Goal: Task Accomplishment & Management: Use online tool/utility

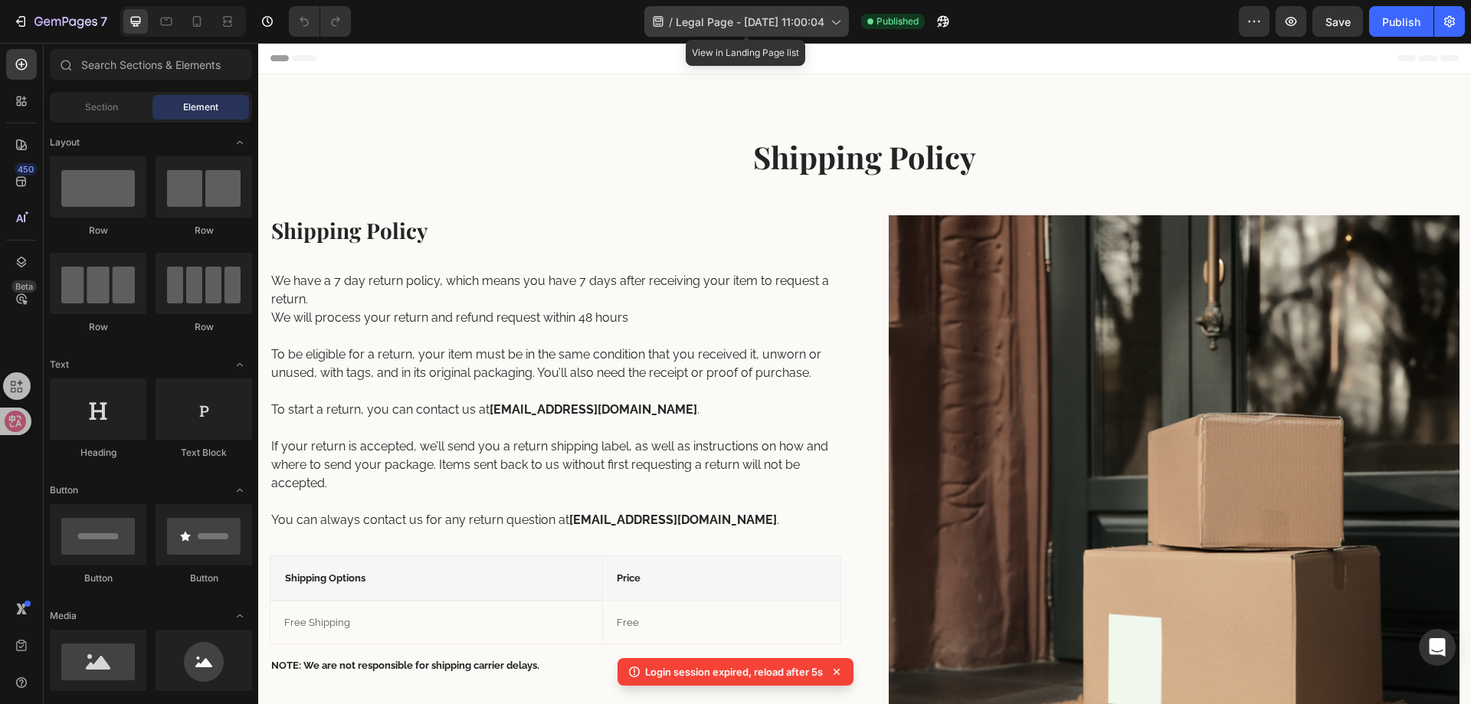
click at [716, 27] on span "Legal Page - Apr 12, 11:00:04" at bounding box center [750, 22] width 149 height 16
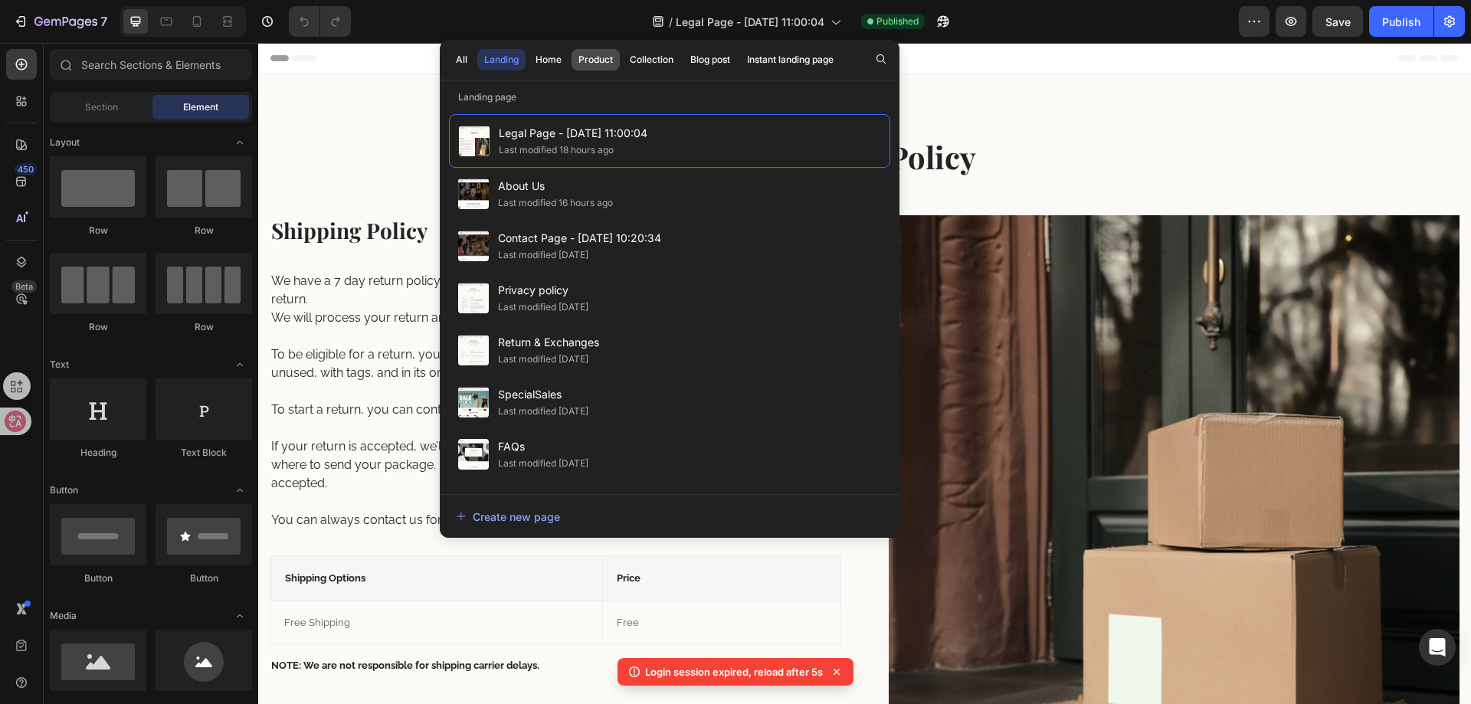
click at [589, 66] on div "Product" at bounding box center [595, 60] width 34 height 14
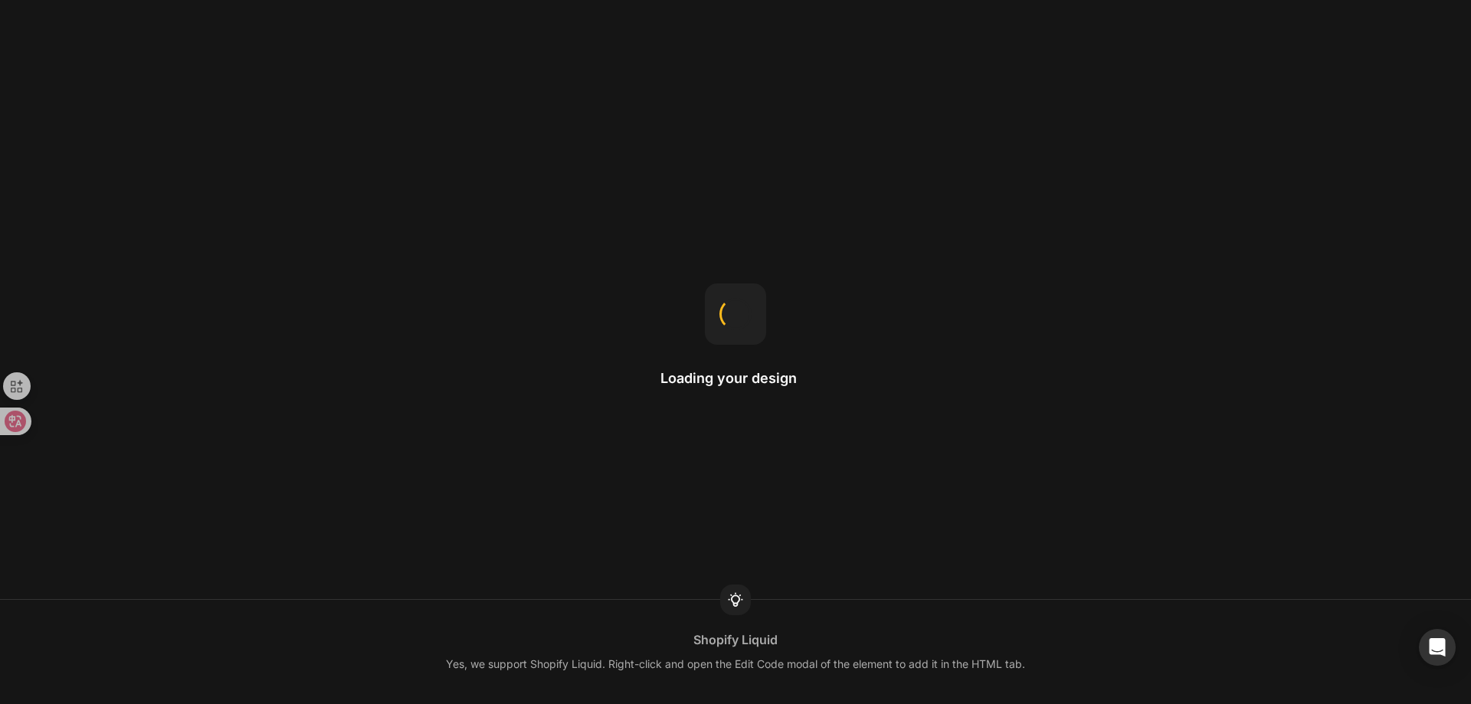
click at [688, 345] on div "Loading your design" at bounding box center [735, 352] width 150 height 138
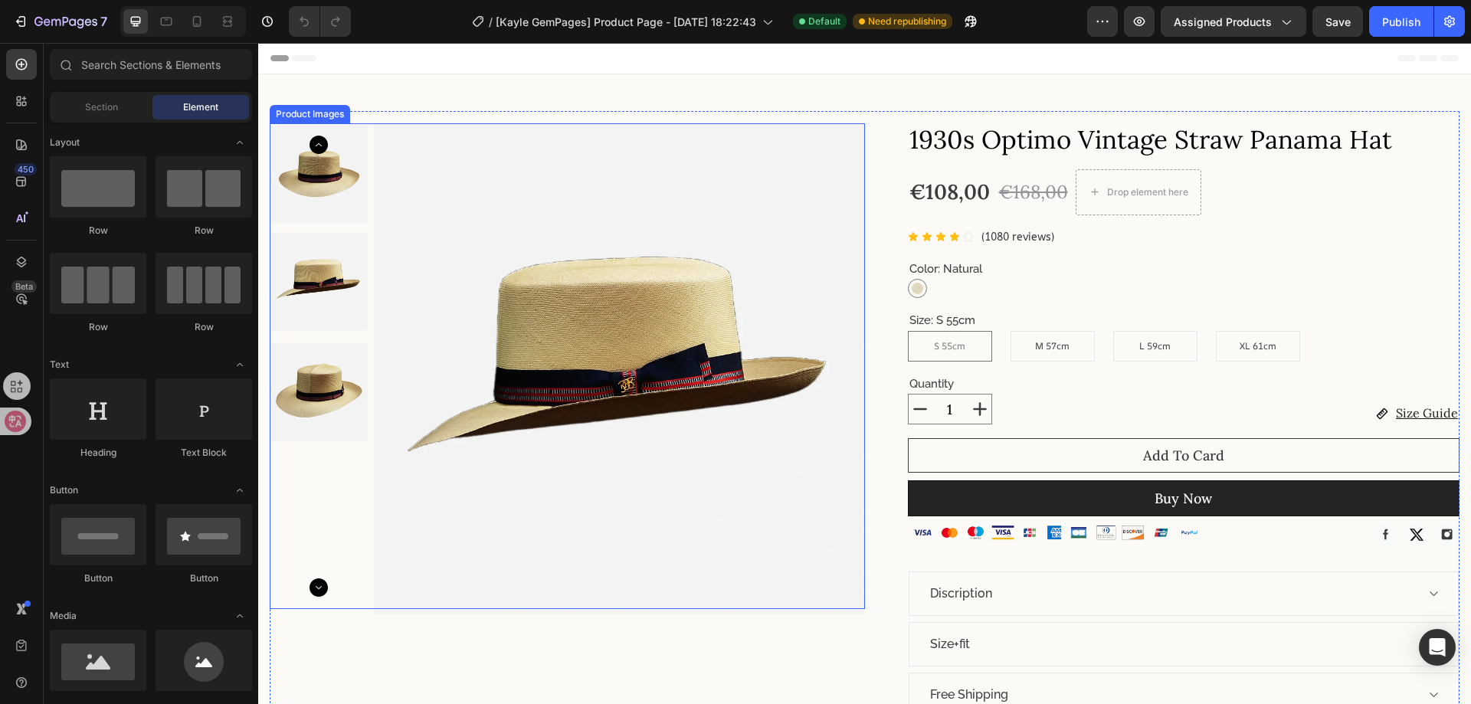
click at [678, 235] on img at bounding box center [619, 368] width 490 height 490
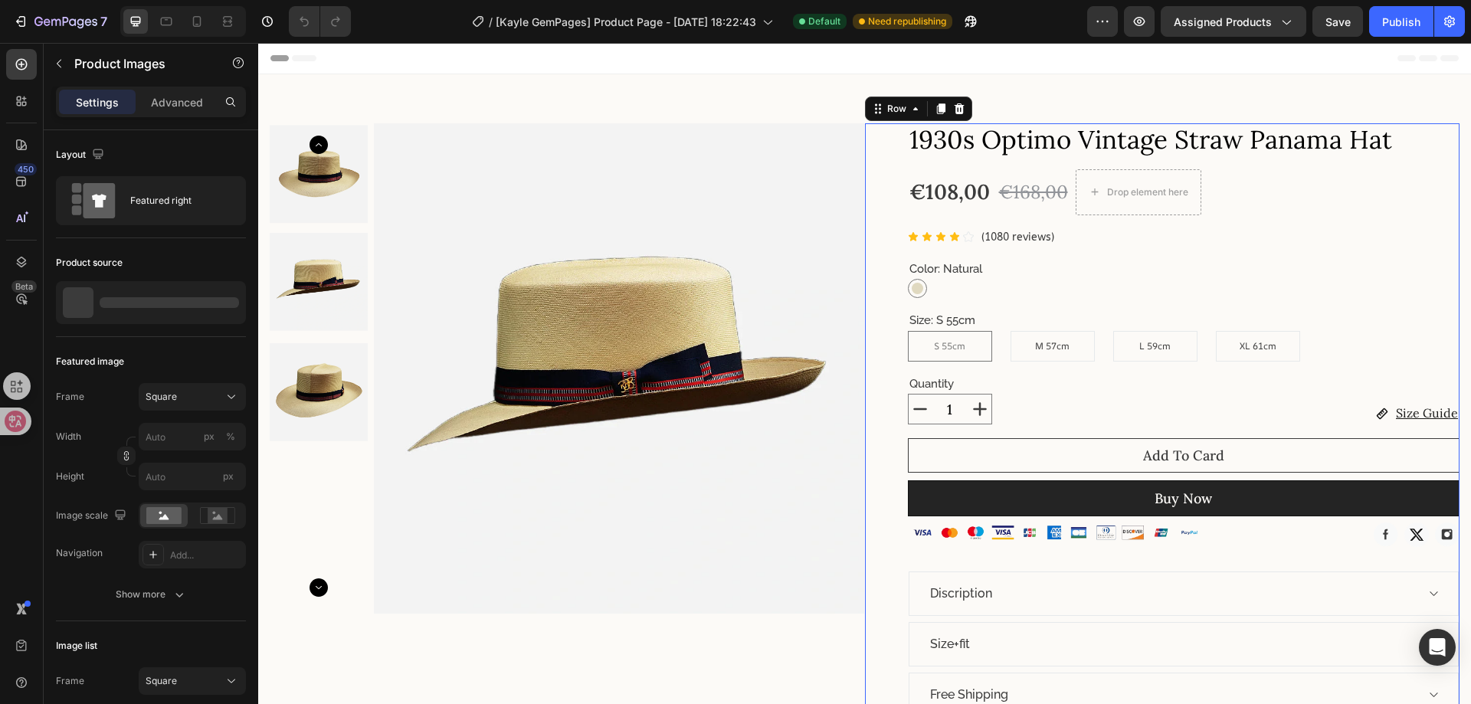
click at [882, 232] on div "1930s Optimo Vintage Straw Panama Hat Product Title €108,00 Product Price Produ…" at bounding box center [1162, 432] width 595 height 618
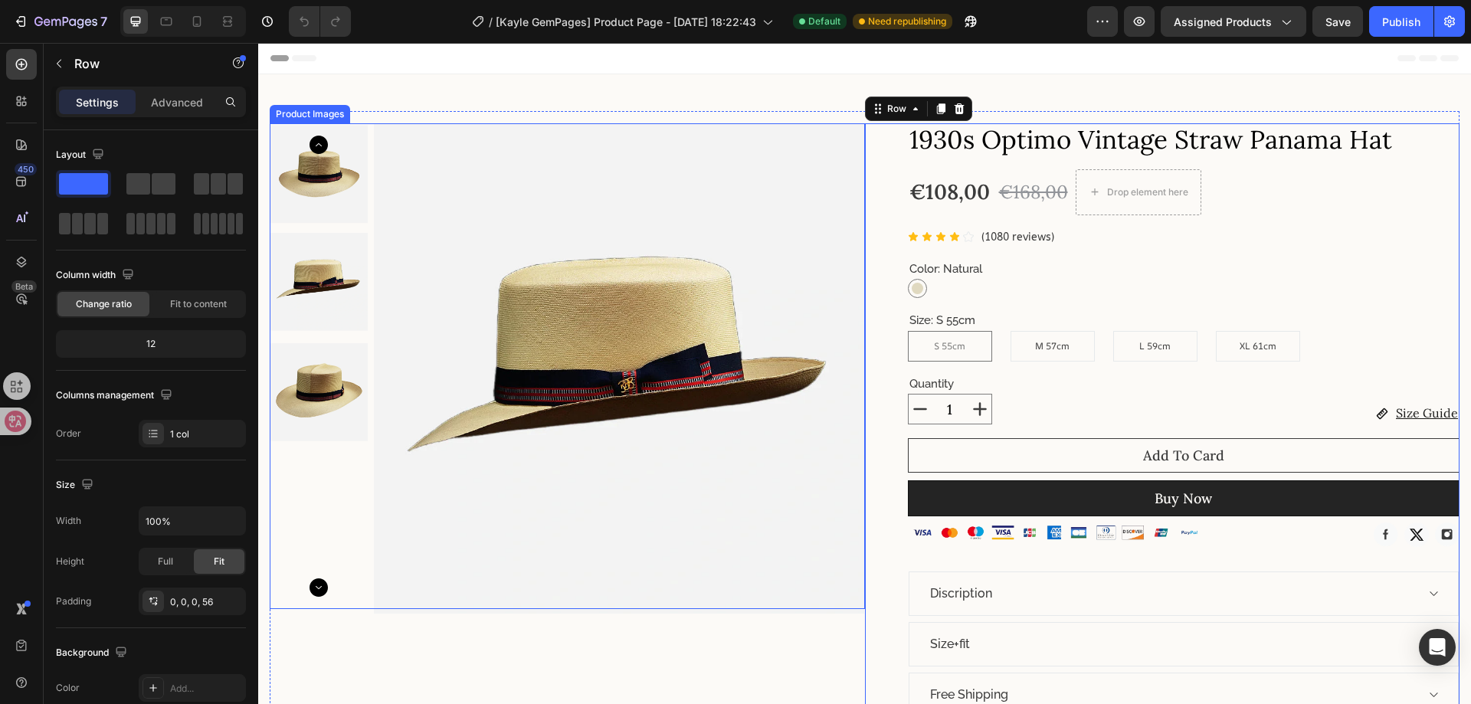
click at [794, 231] on img at bounding box center [619, 368] width 490 height 490
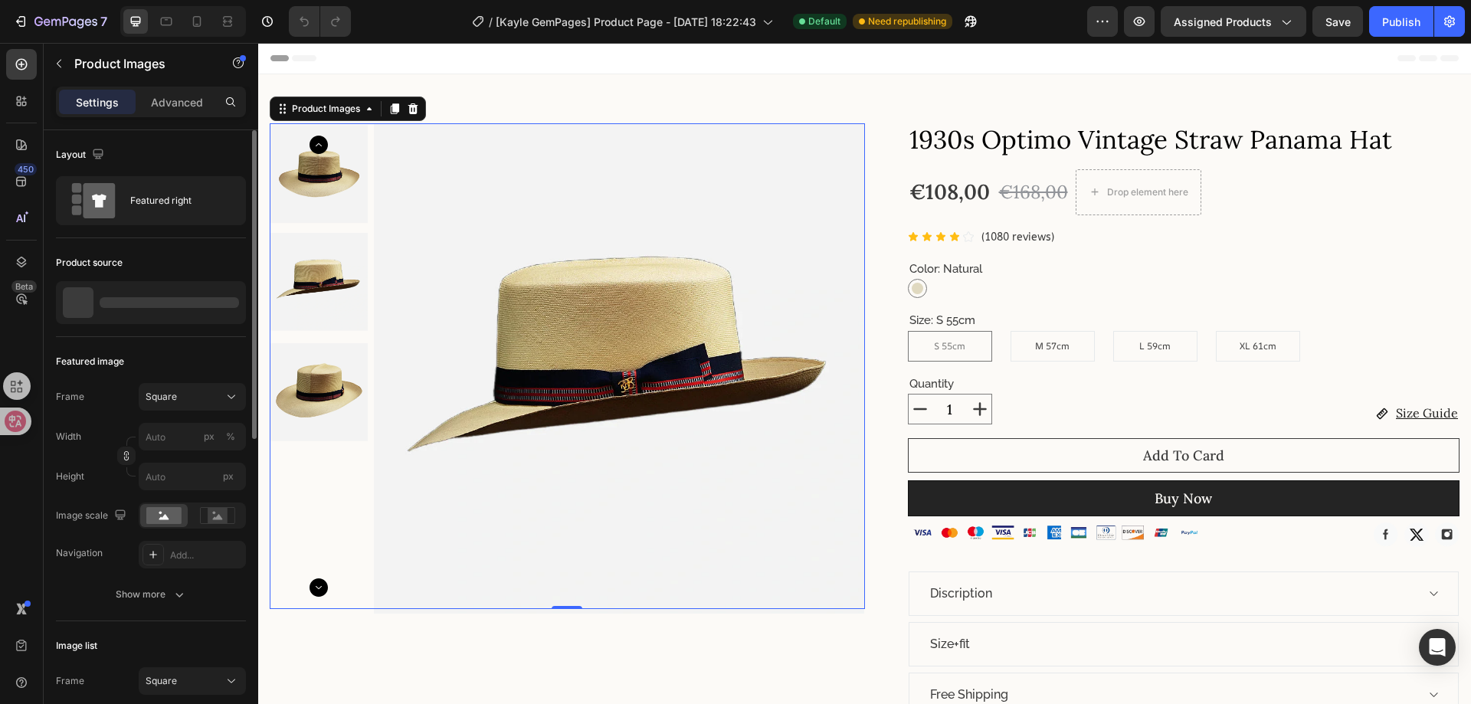
click at [142, 145] on div "Layout" at bounding box center [151, 154] width 190 height 25
click at [184, 302] on p "1930s Optimo Vintage Straw Panama Hat" at bounding box center [169, 302] width 141 height 21
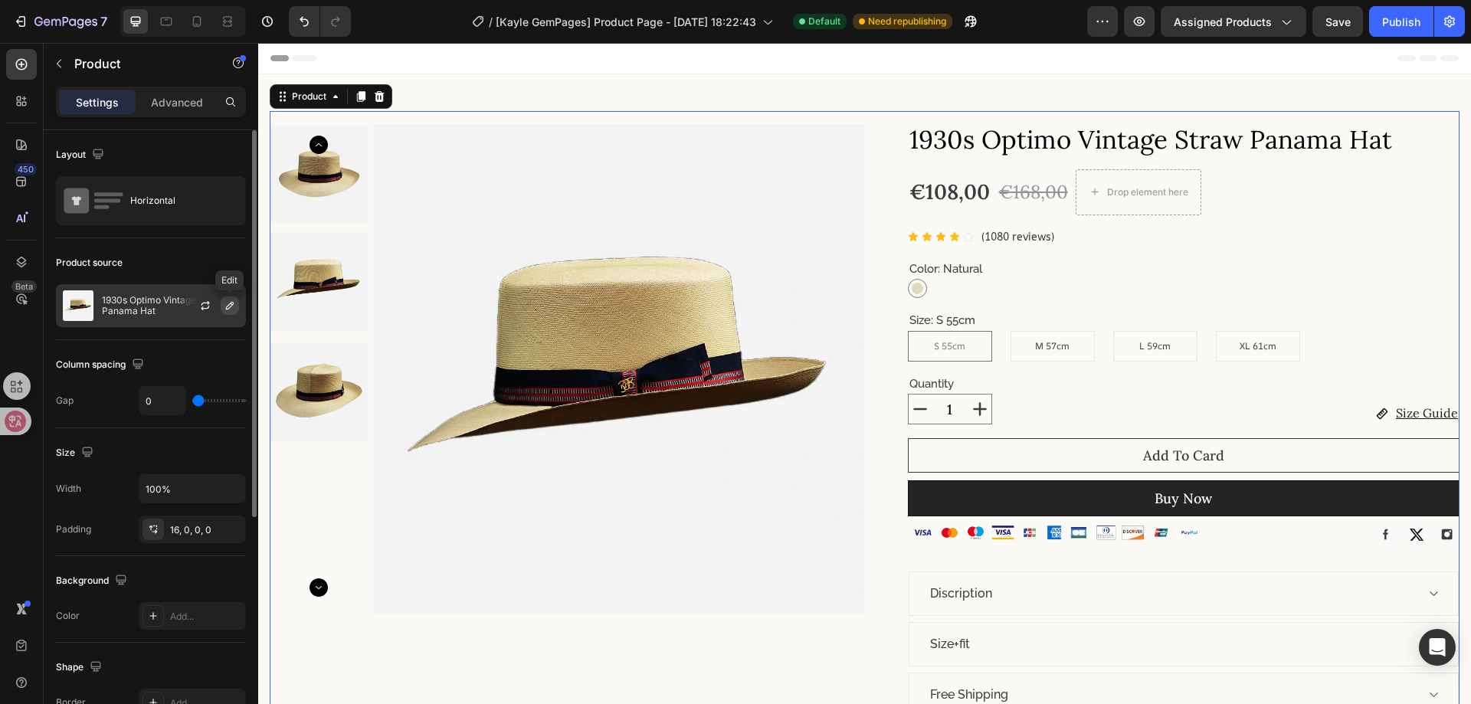
click at [229, 300] on icon "button" at bounding box center [230, 306] width 12 height 12
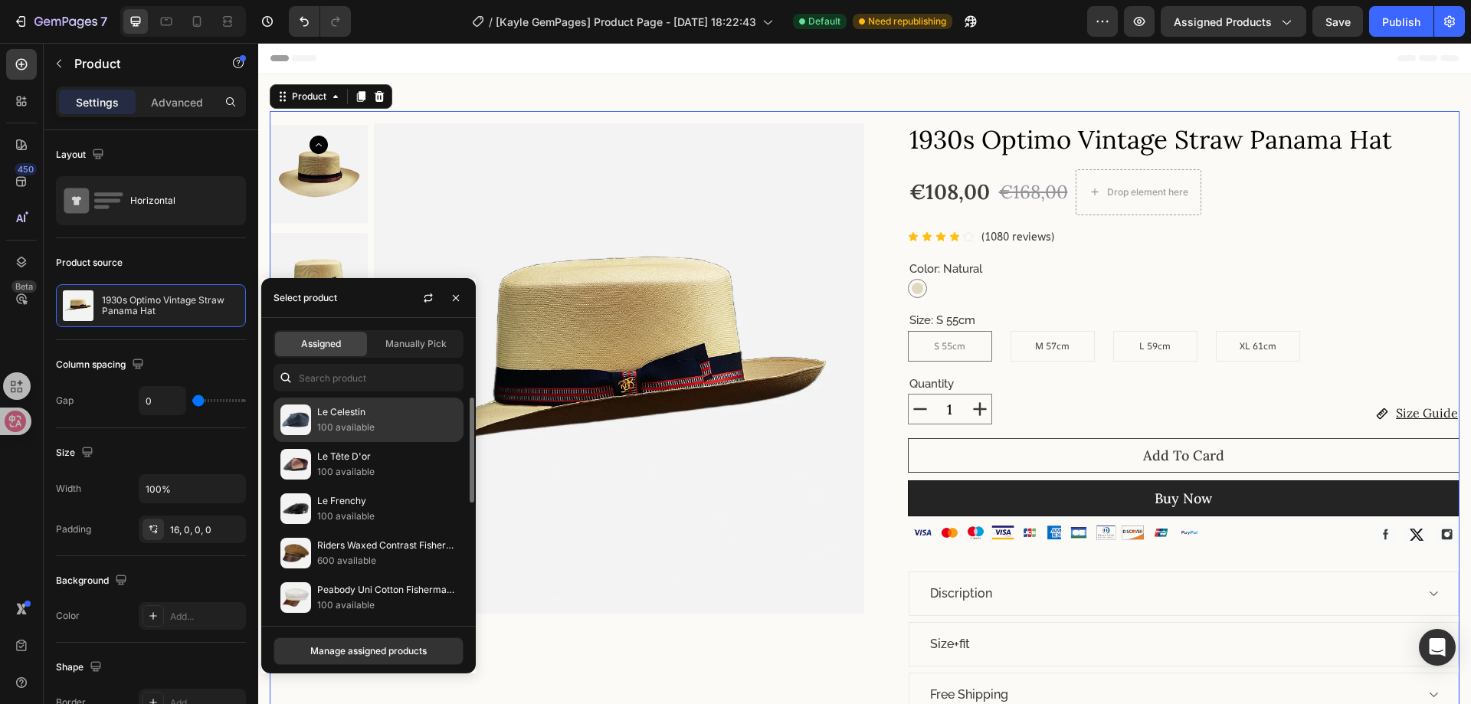
click at [324, 418] on p "Le Celestin" at bounding box center [386, 411] width 139 height 15
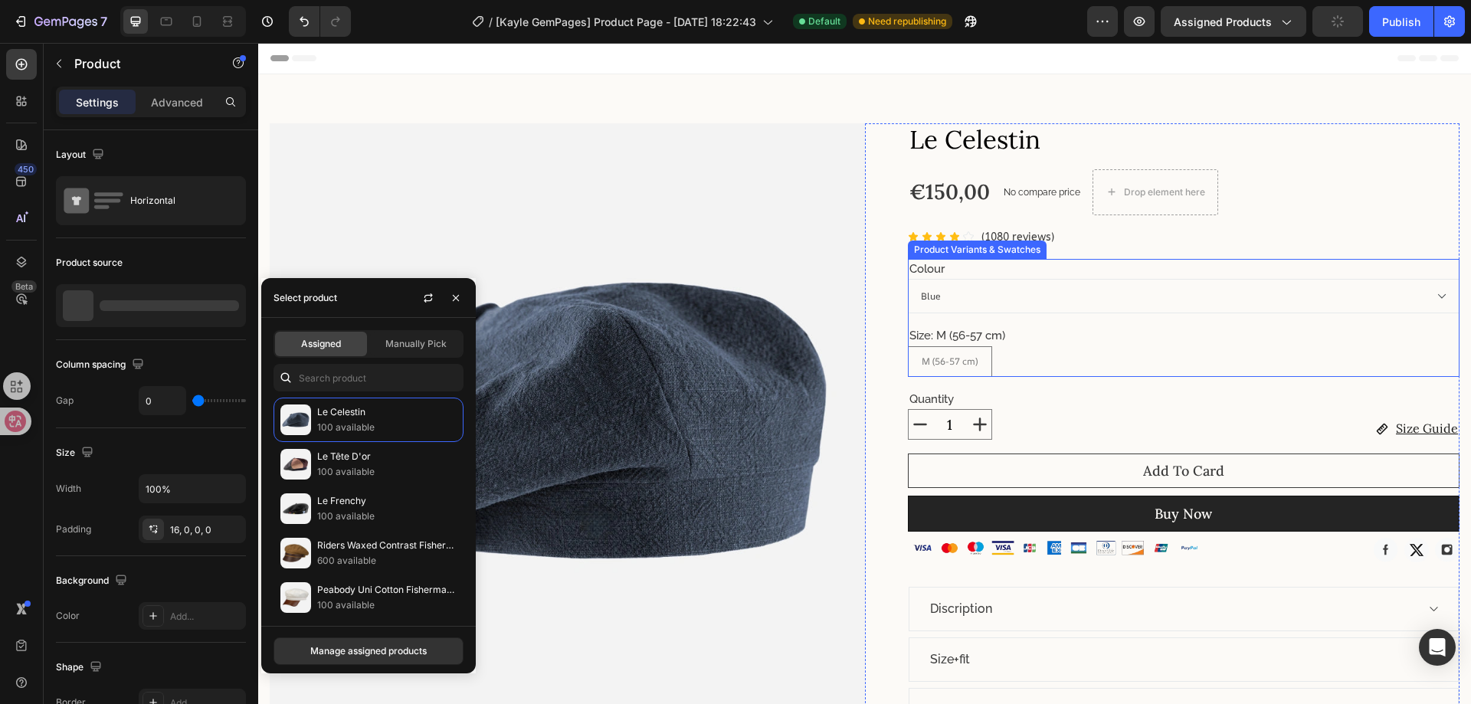
click at [1002, 302] on select "Blue" at bounding box center [1184, 296] width 552 height 34
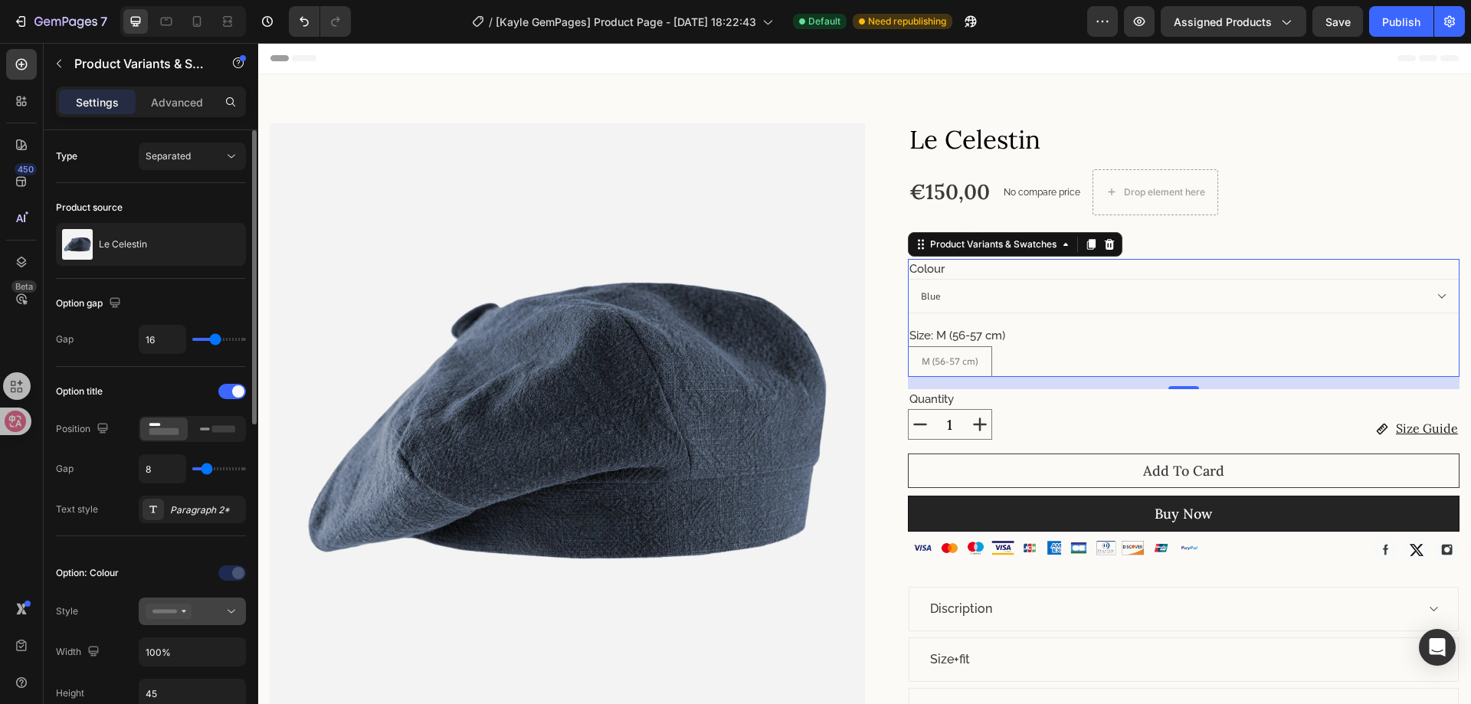
click at [199, 616] on div at bounding box center [192, 611] width 93 height 15
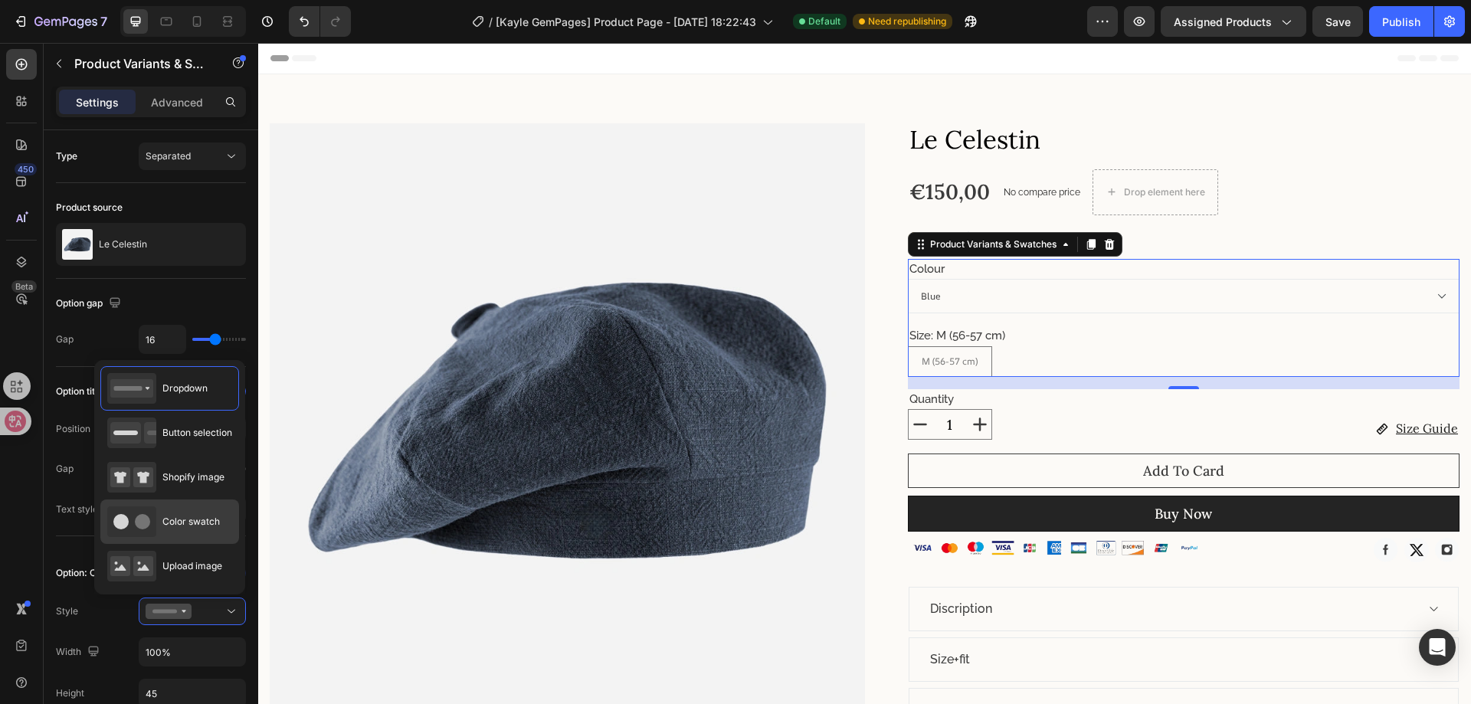
click at [160, 534] on div "Color swatch" at bounding box center [163, 521] width 113 height 31
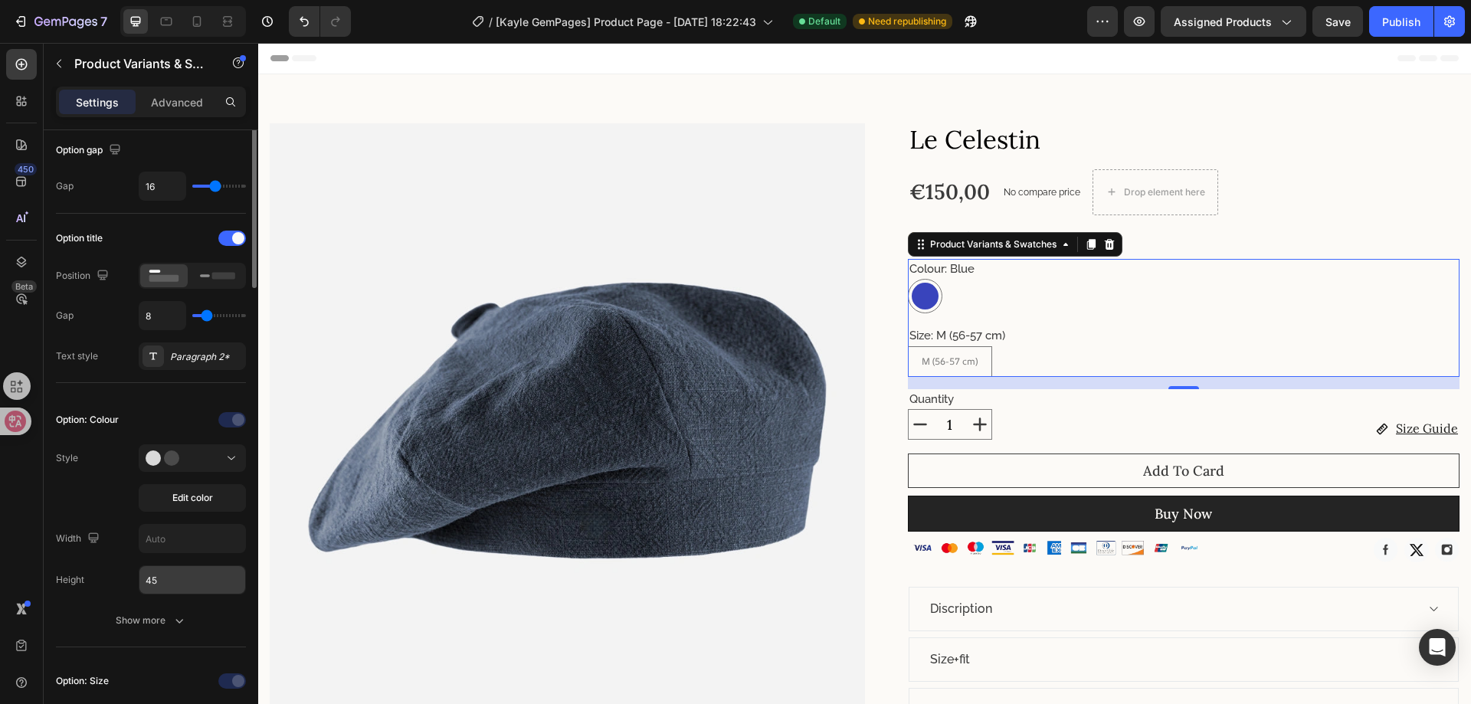
scroll to position [230, 0]
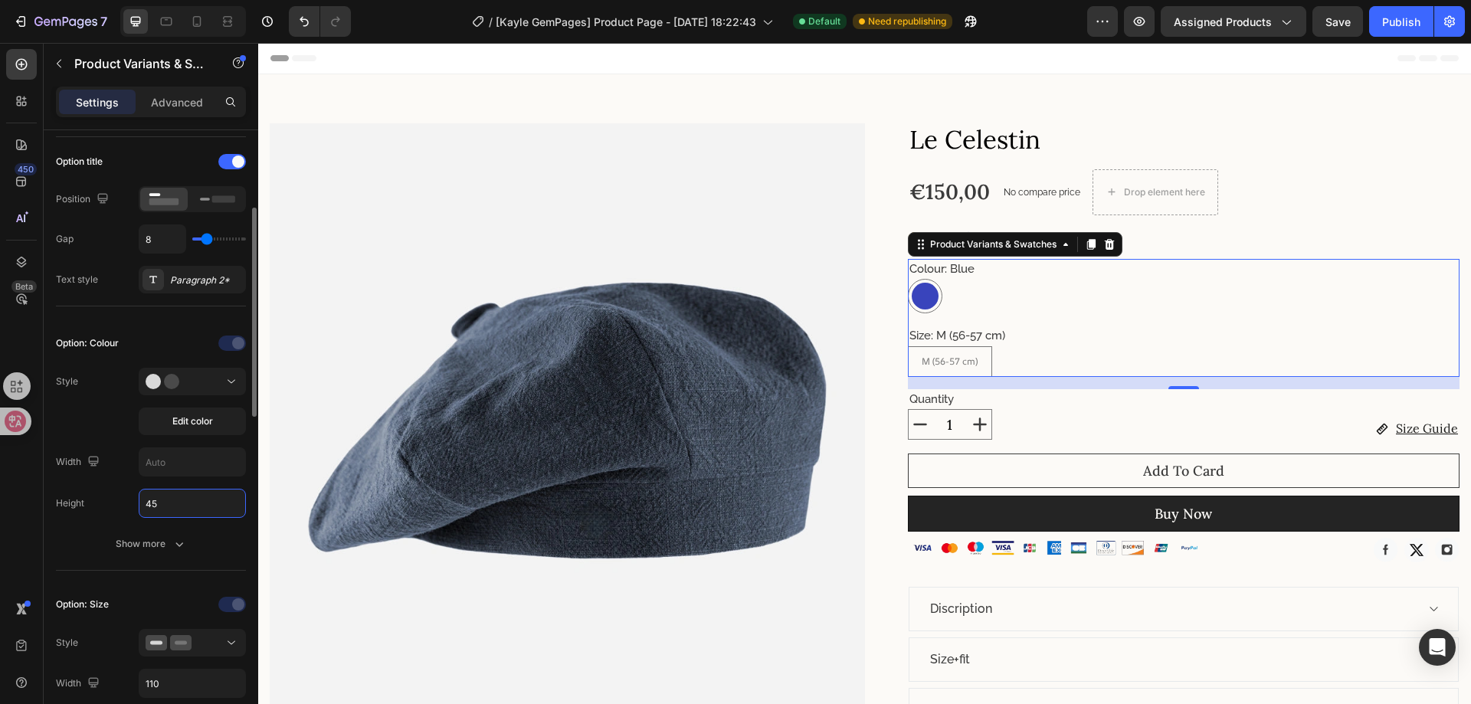
click at [176, 511] on input "45" at bounding box center [192, 503] width 106 height 28
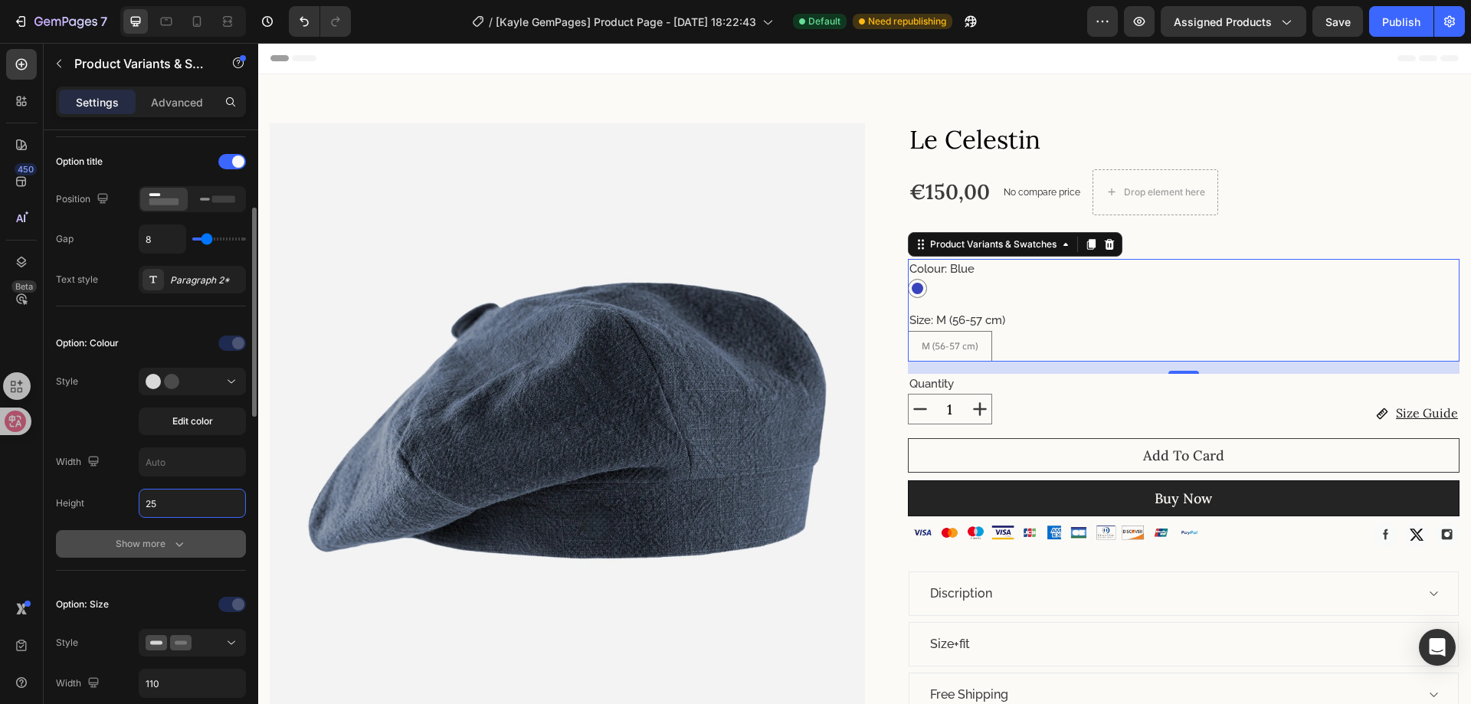
type input "25"
click at [170, 532] on button "Show more" at bounding box center [151, 544] width 190 height 28
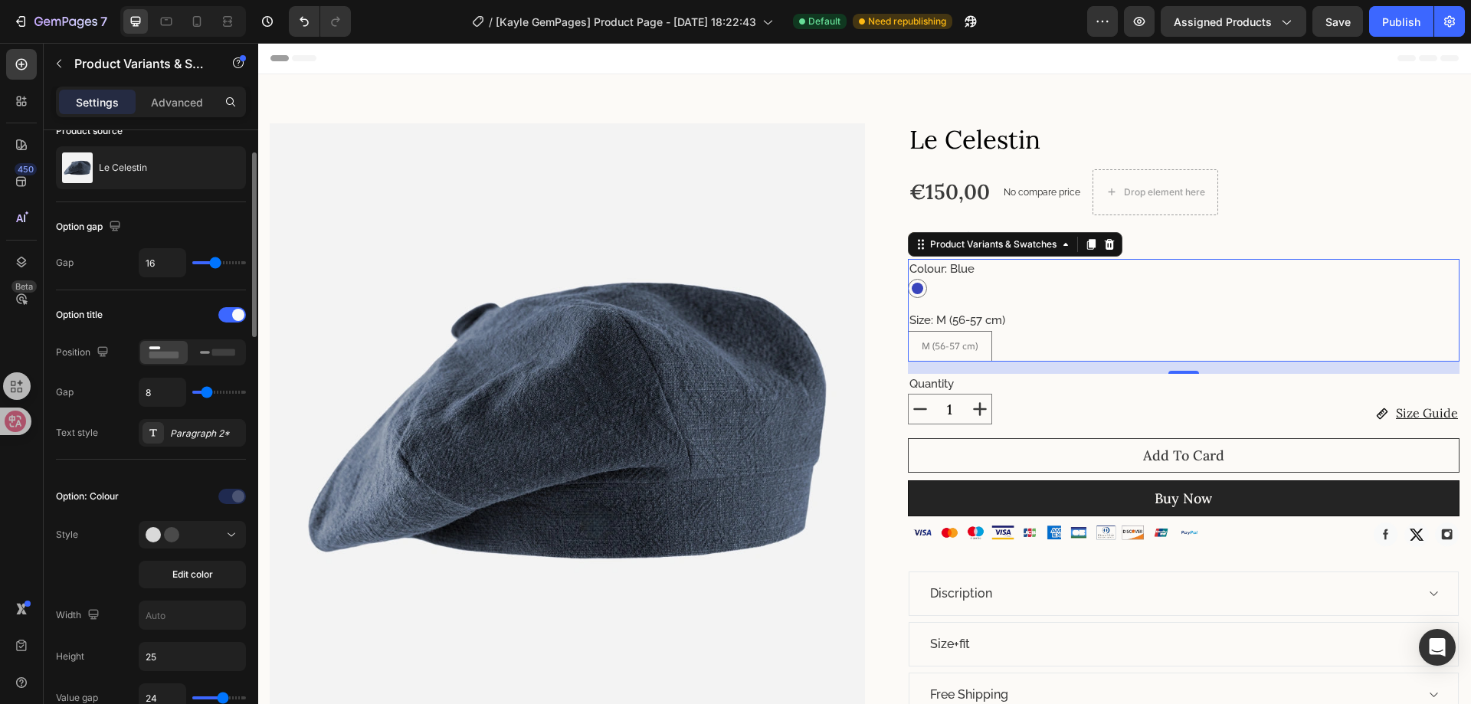
scroll to position [0, 0]
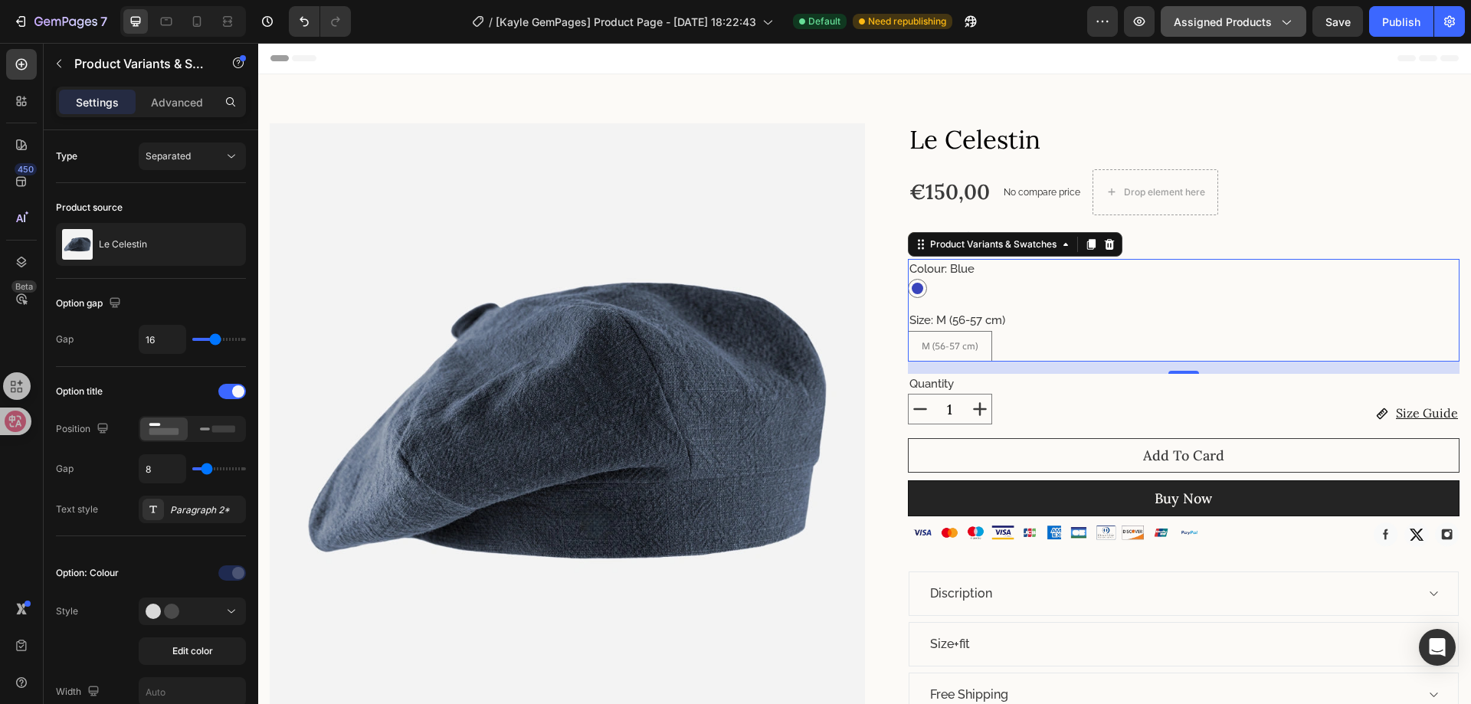
click at [1242, 27] on span "Assigned Products" at bounding box center [1222, 22] width 98 height 16
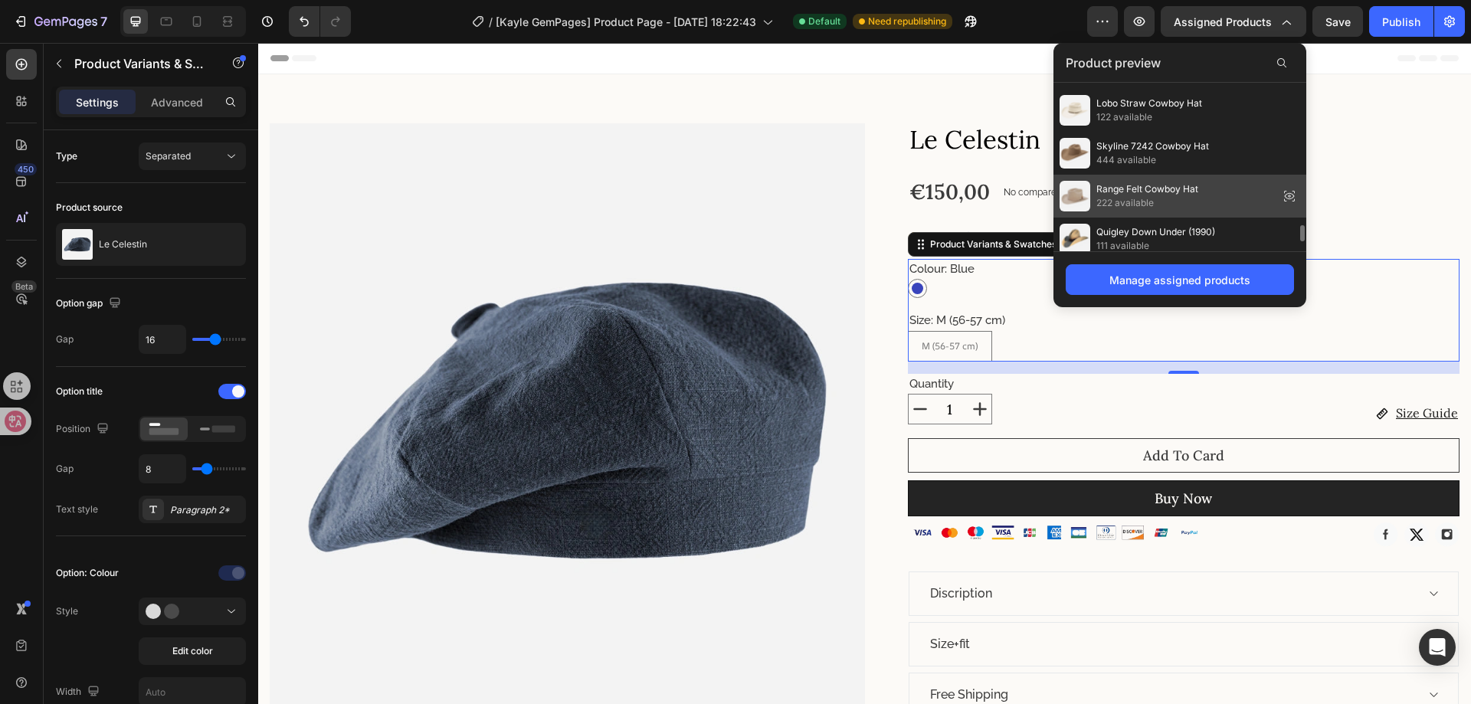
scroll to position [1590, 0]
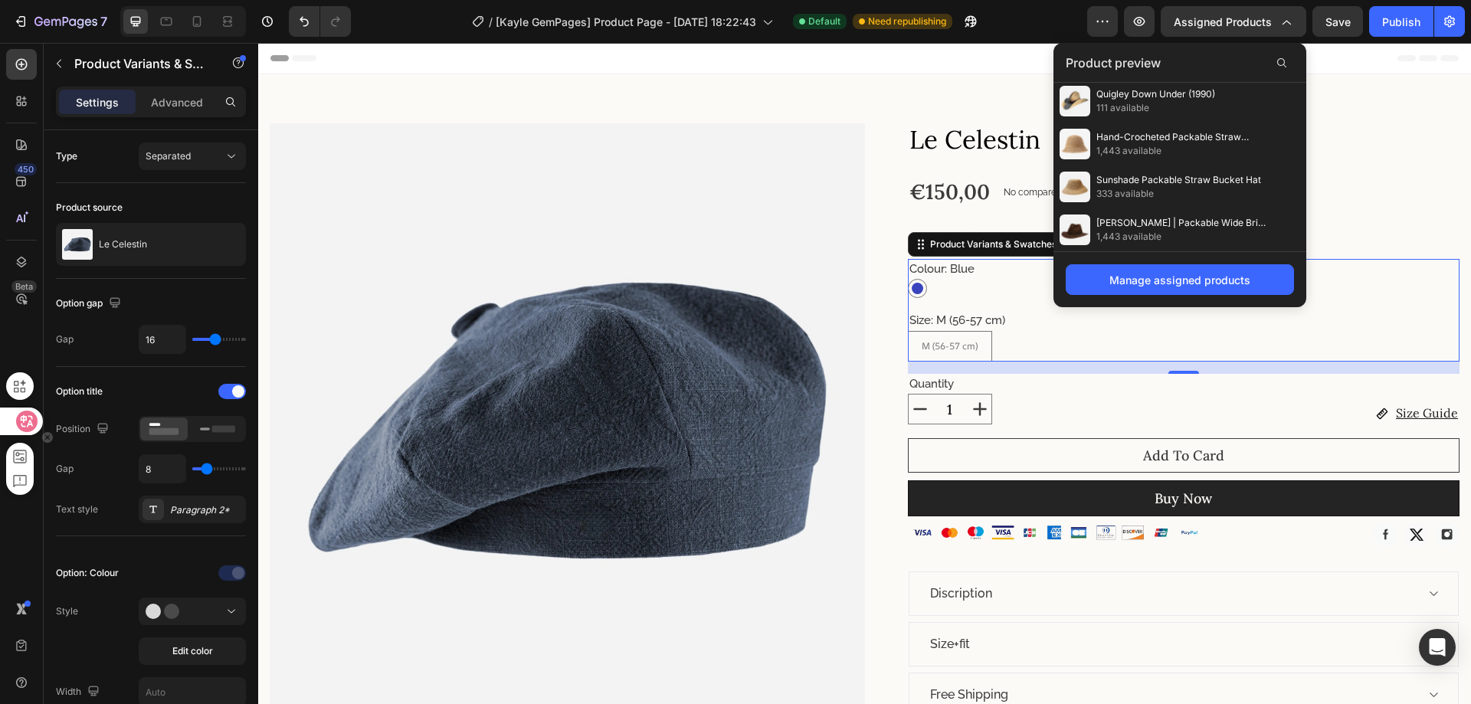
click at [23, 417] on icon at bounding box center [27, 421] width 13 height 12
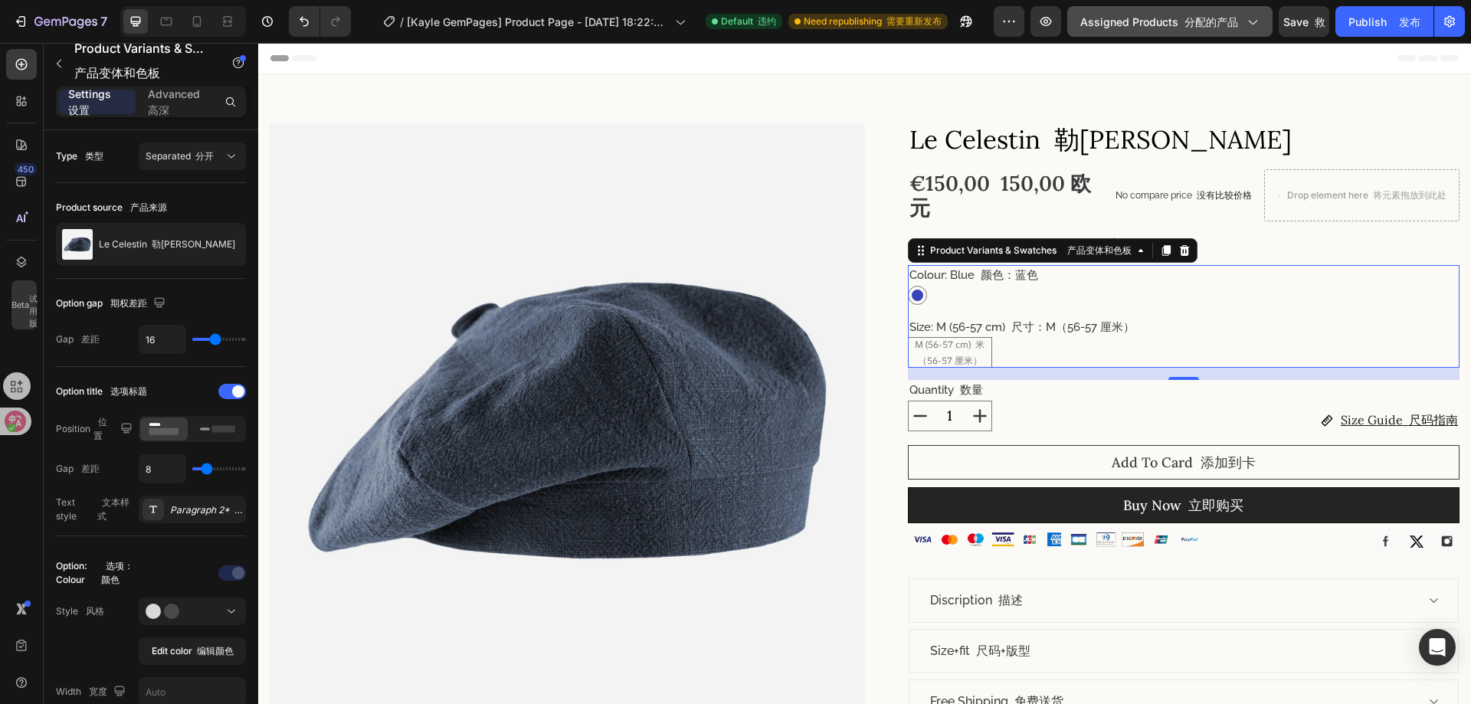
click at [1226, 25] on font "分配的产品" at bounding box center [1211, 21] width 54 height 13
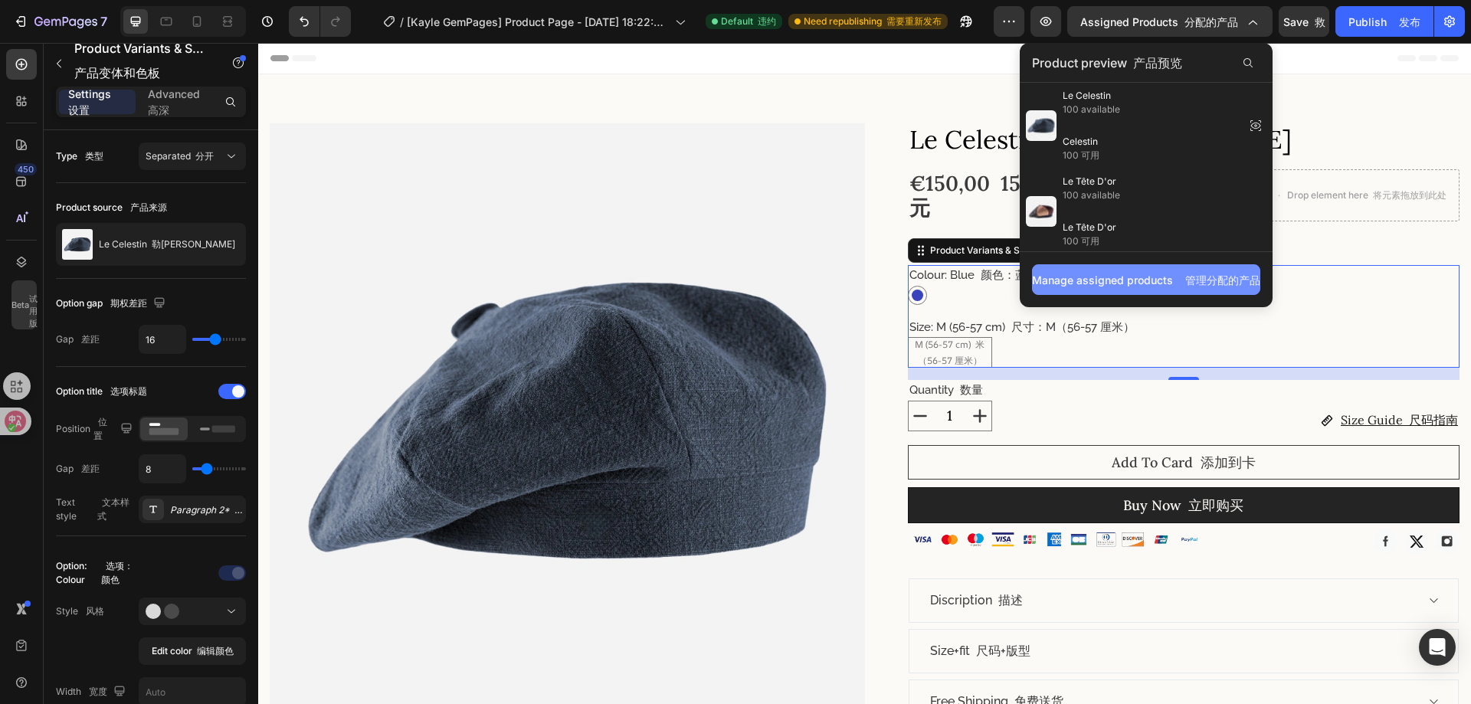
click at [1155, 275] on div "Manage assigned products 管理分配的产品" at bounding box center [1146, 280] width 228 height 16
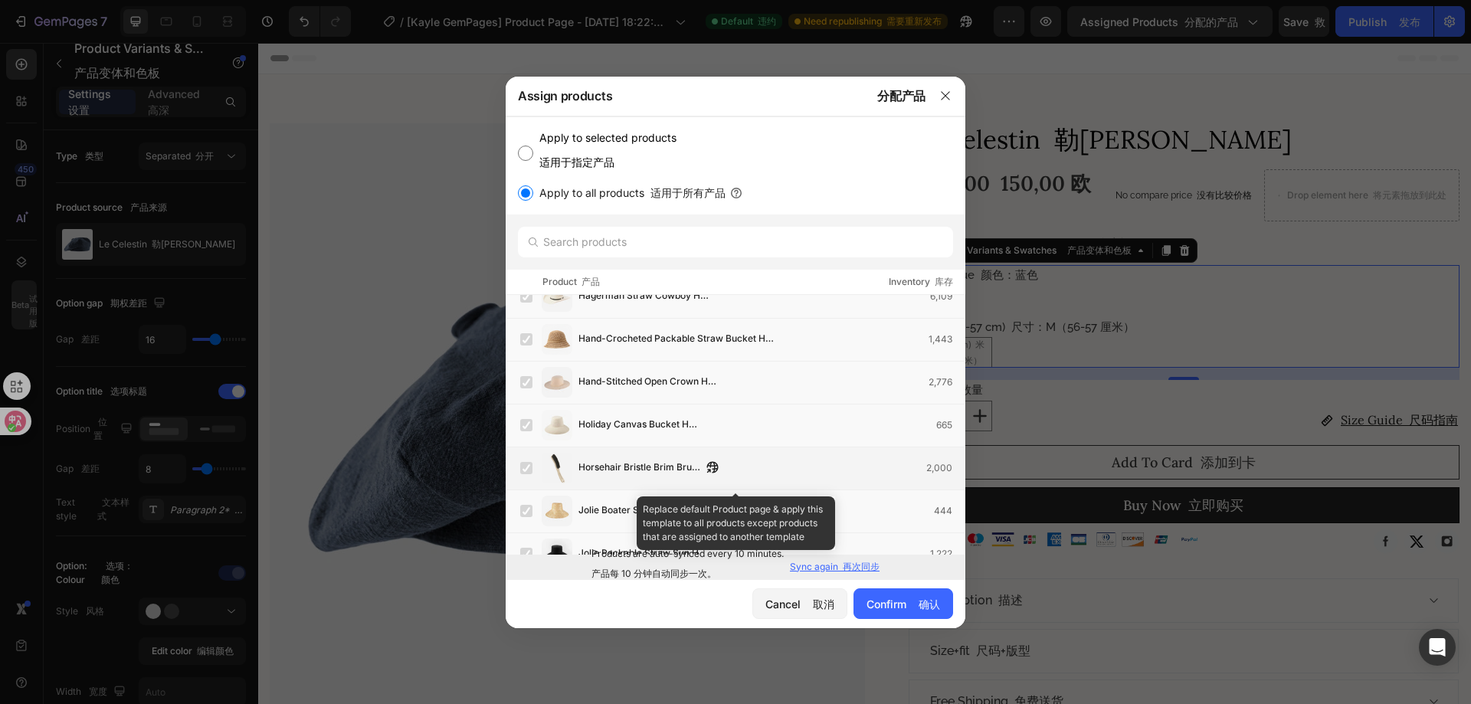
scroll to position [568, 0]
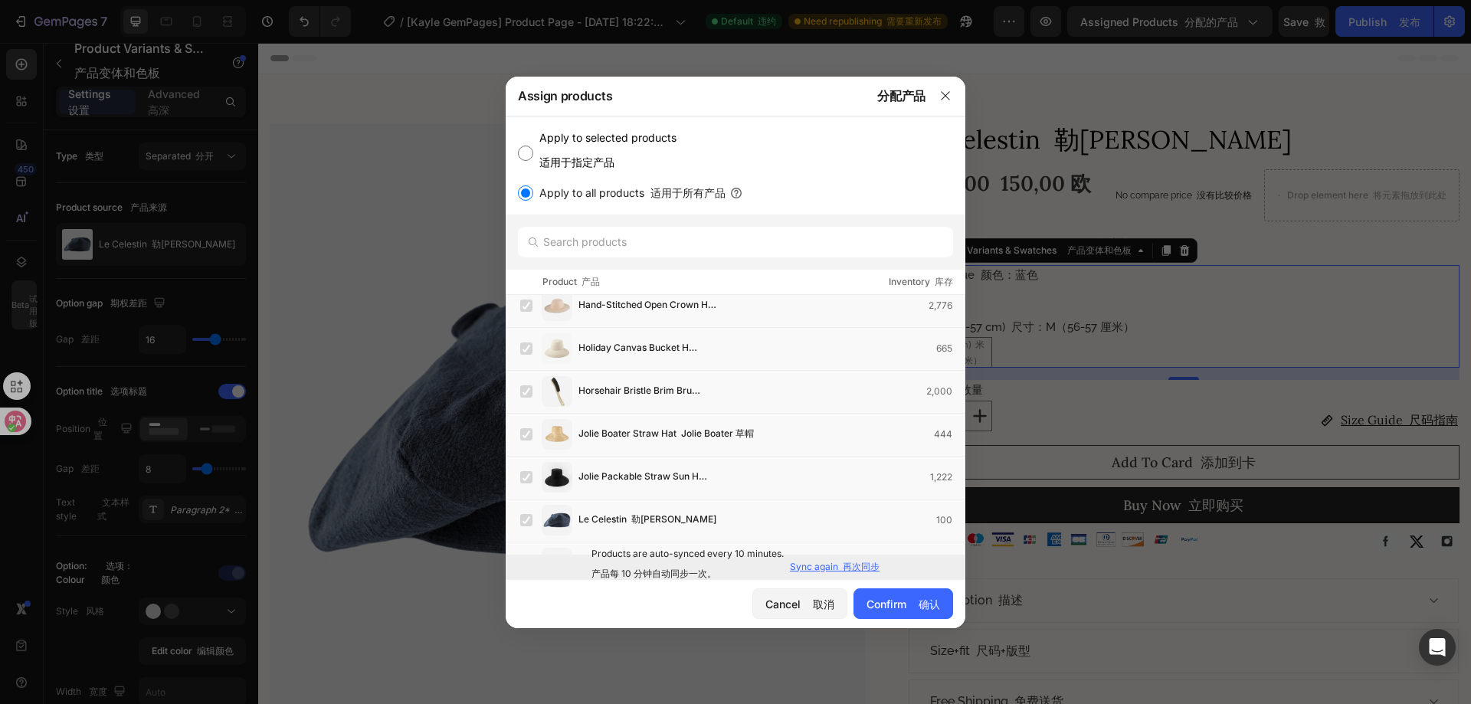
click at [833, 562] on p "Sync again 再次同步" at bounding box center [835, 567] width 90 height 14
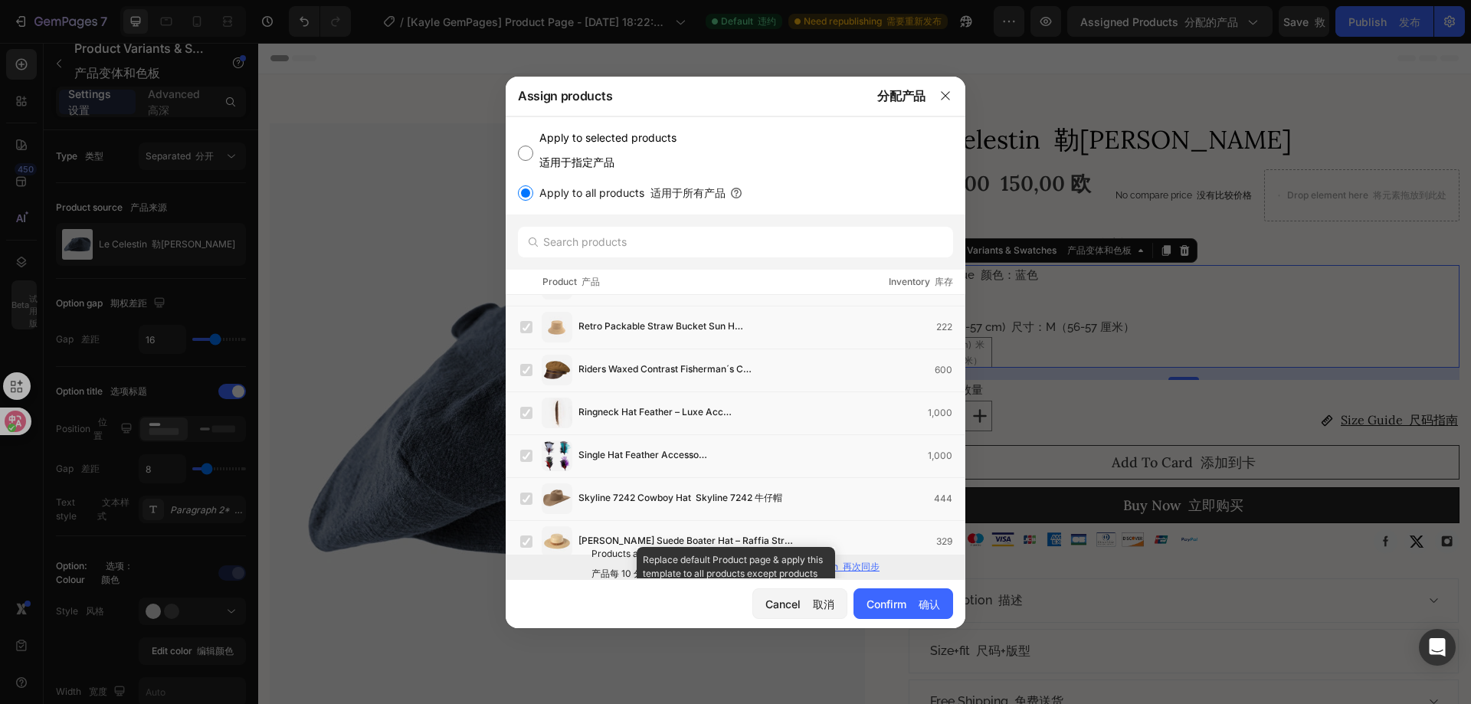
scroll to position [2069, 0]
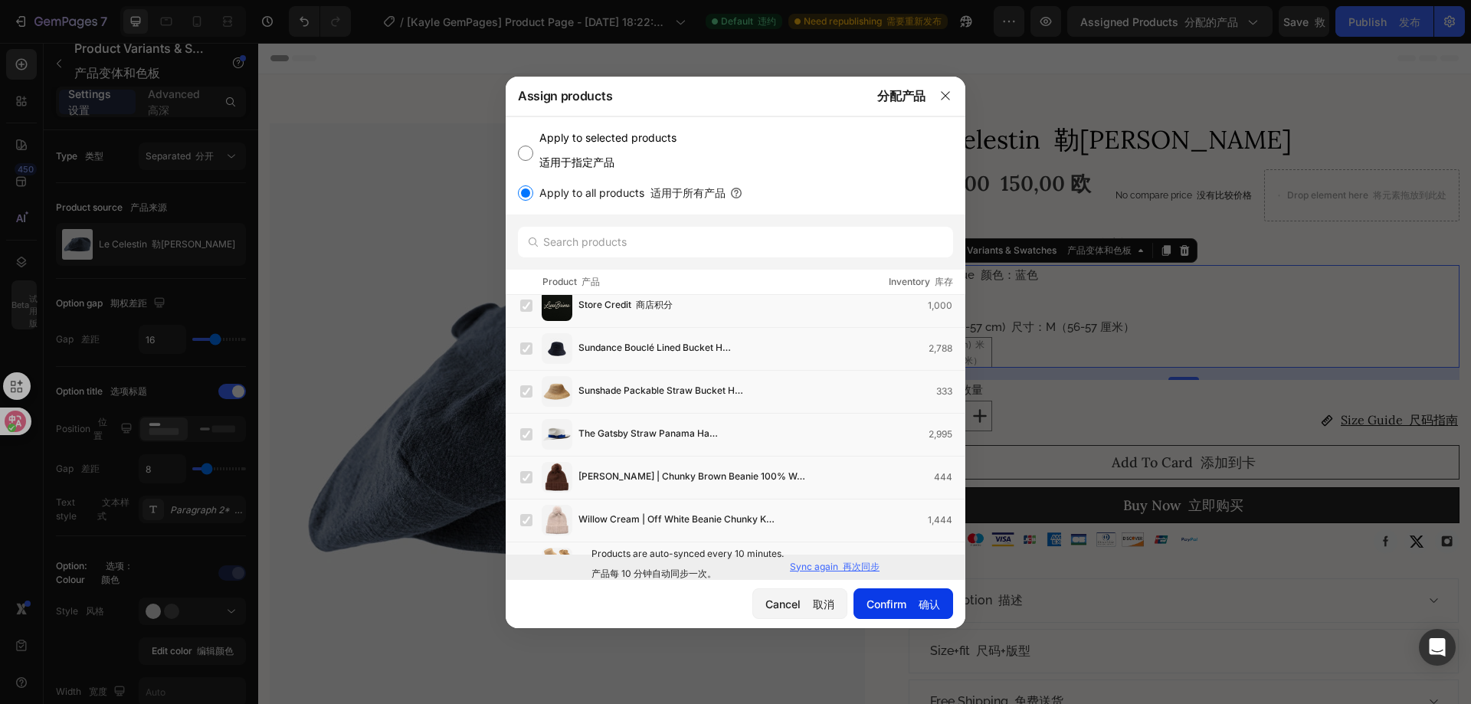
click at [915, 604] on font "button" at bounding box center [915, 603] width 6 height 13
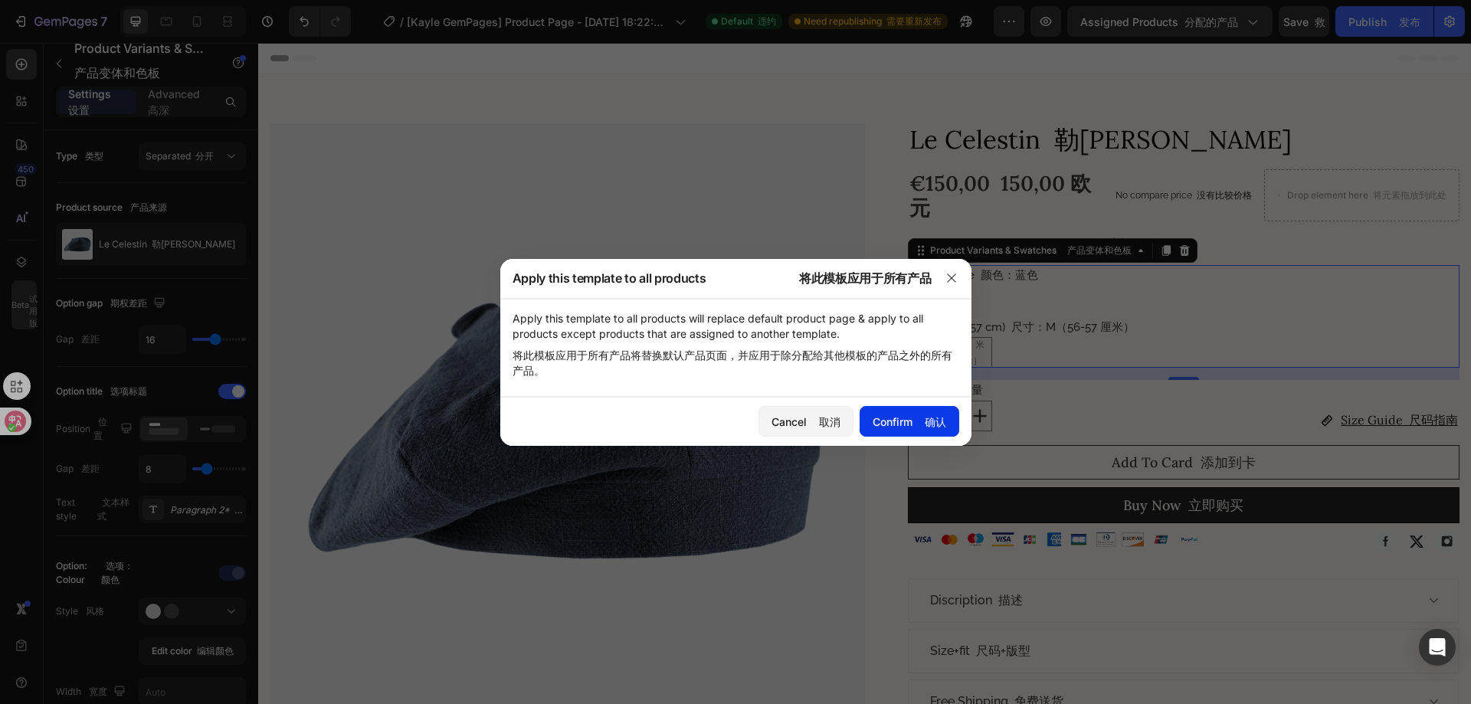
click at [904, 430] on button "Confirm 确认" at bounding box center [909, 421] width 100 height 31
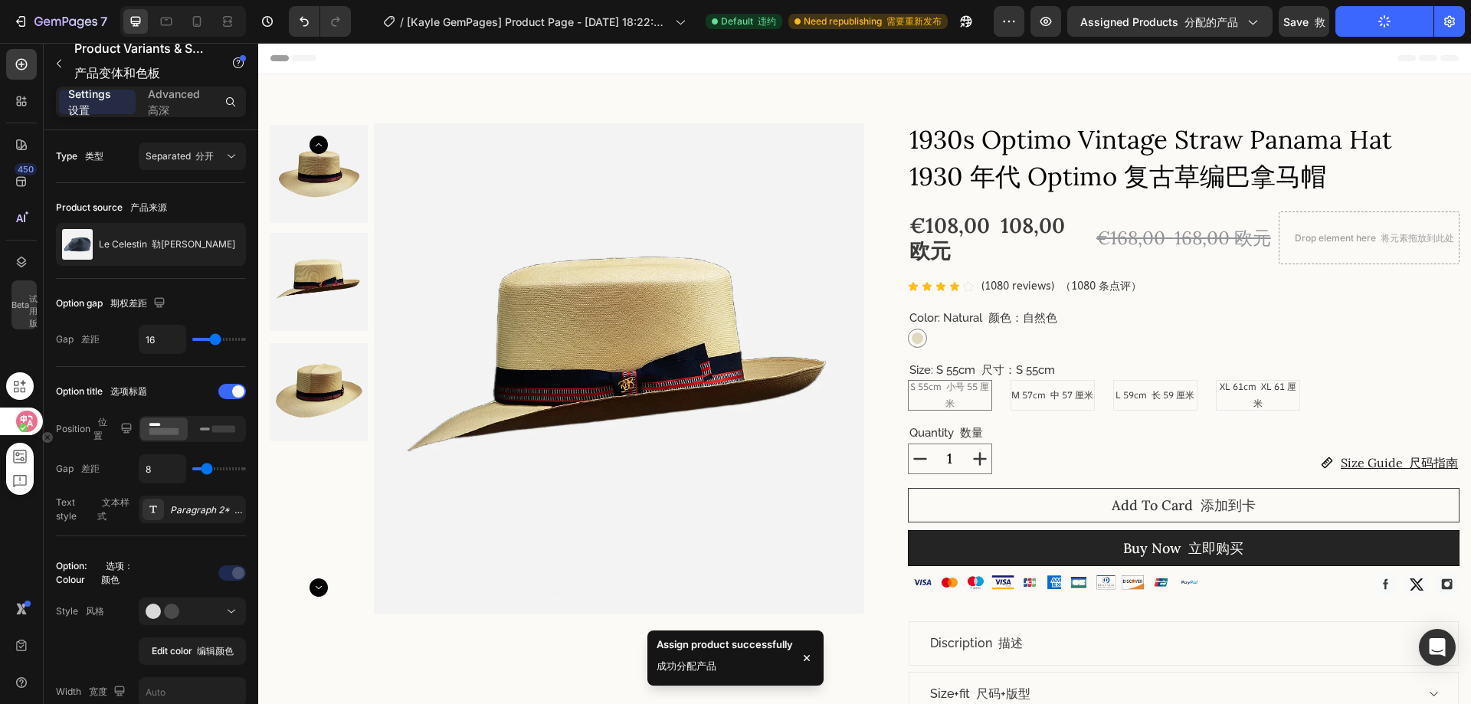
click at [30, 417] on icon at bounding box center [27, 421] width 13 height 12
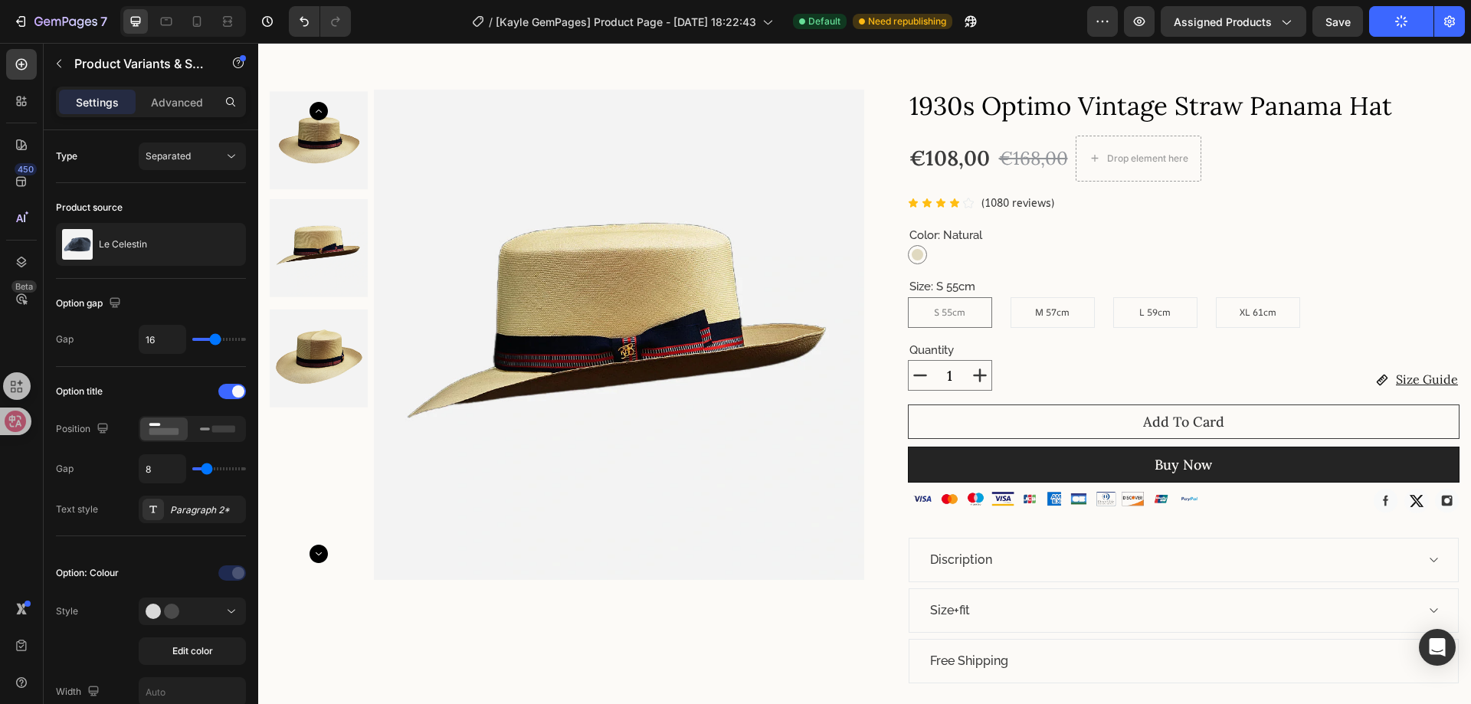
scroll to position [0, 0]
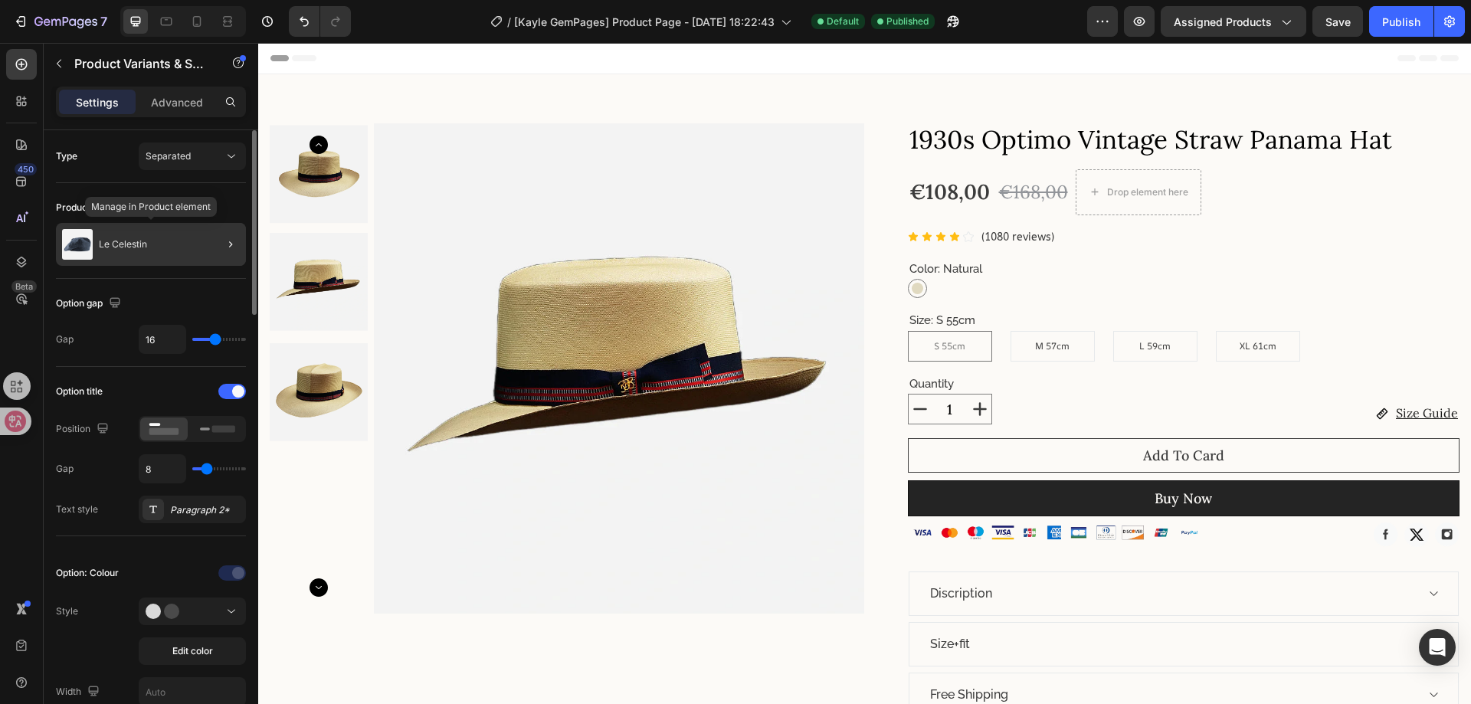
click at [195, 243] on div "Le Celestin" at bounding box center [151, 244] width 190 height 43
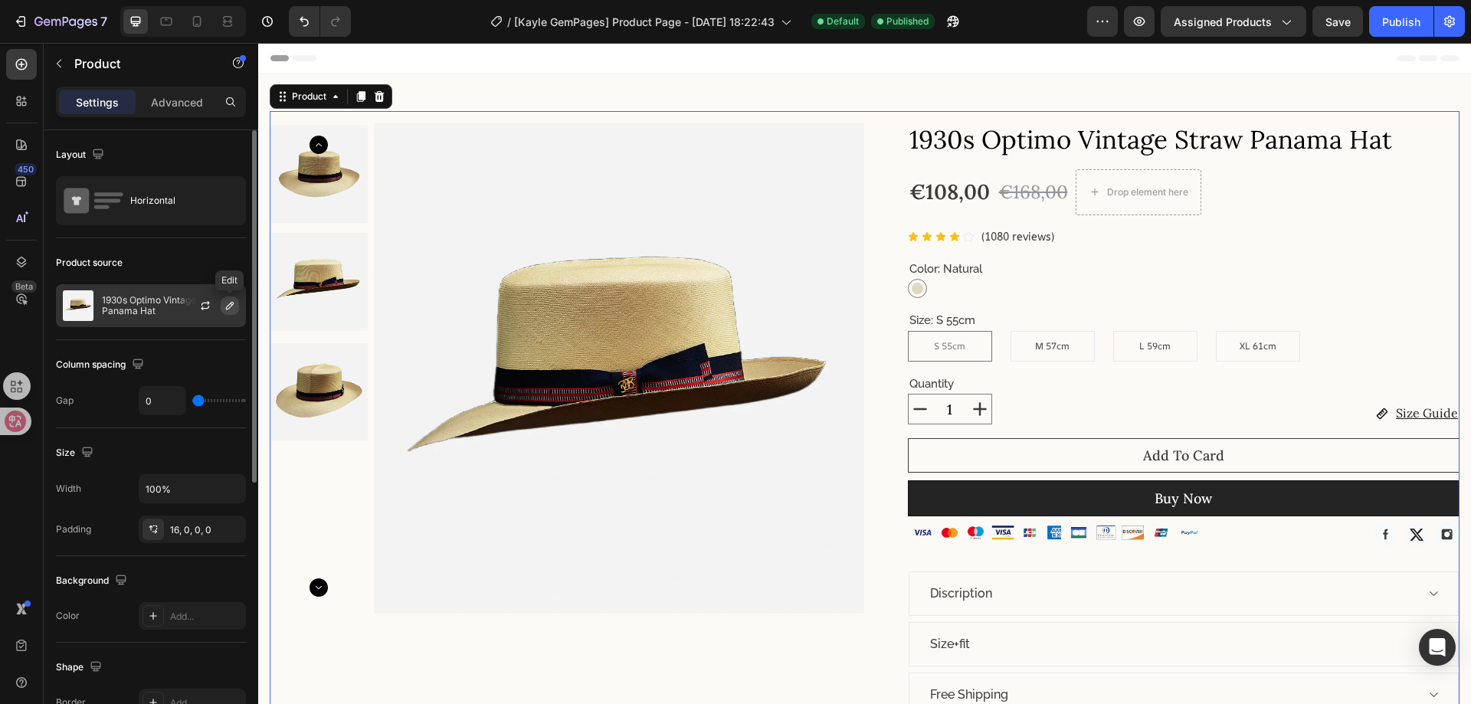
click at [222, 305] on button "button" at bounding box center [230, 305] width 18 height 18
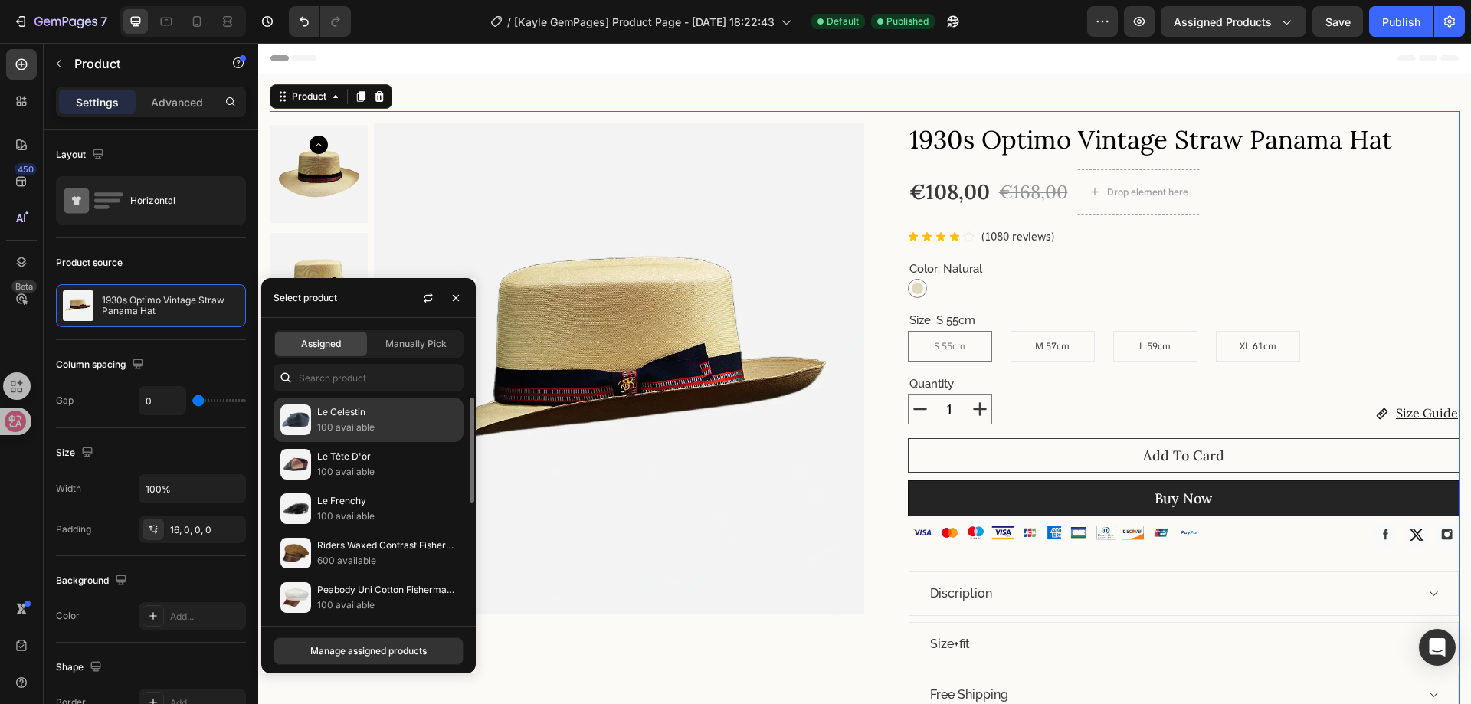
click at [335, 414] on p "Le Celestin" at bounding box center [386, 411] width 139 height 15
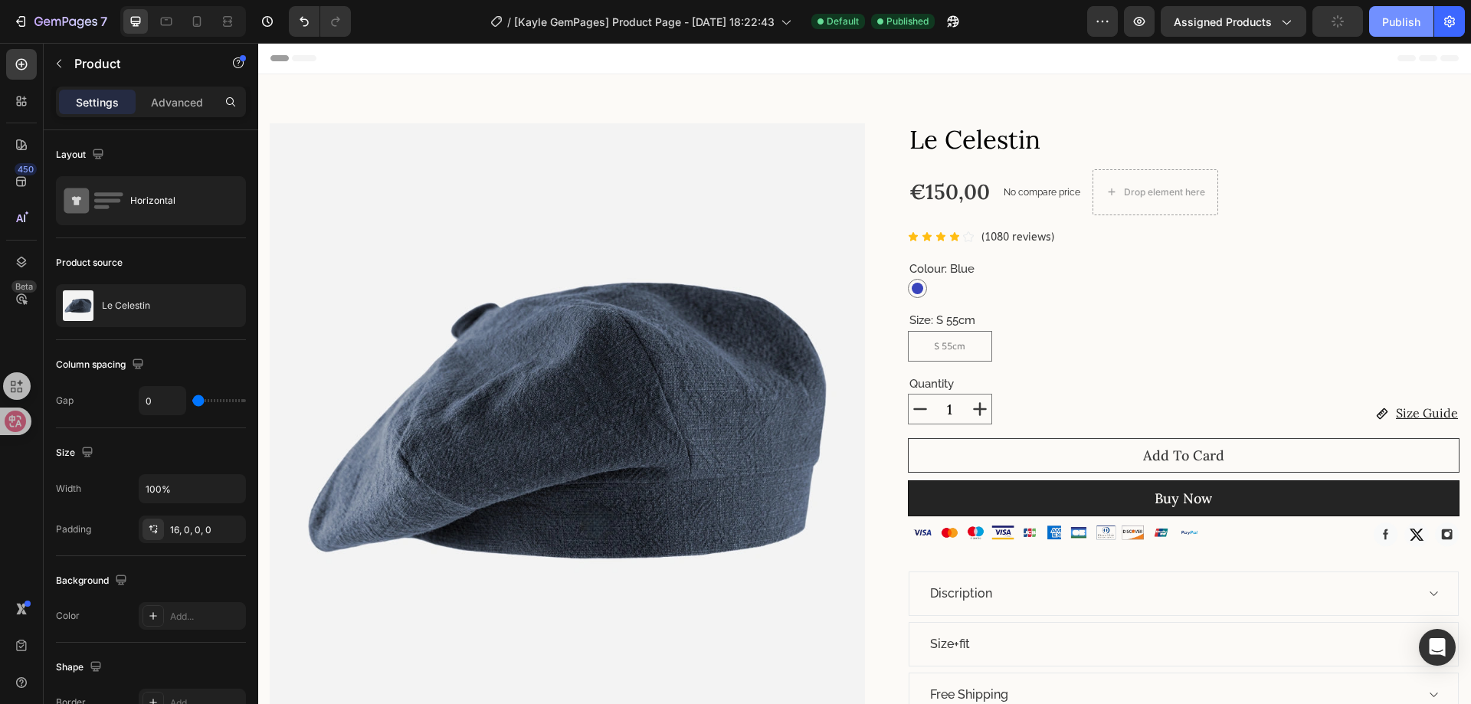
click at [1386, 27] on div "Publish" at bounding box center [1401, 22] width 38 height 16
click at [229, 308] on icon "button" at bounding box center [230, 306] width 8 height 8
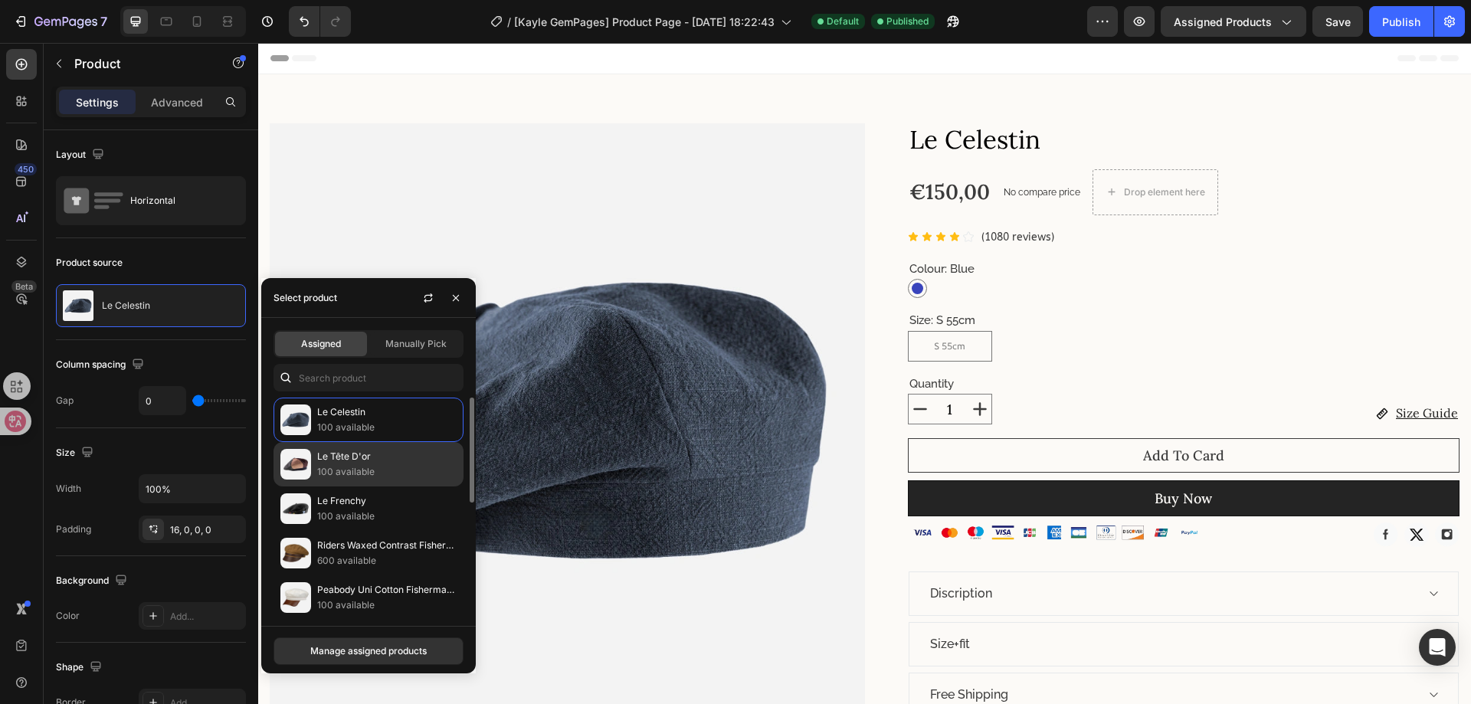
click at [396, 473] on p "100 available" at bounding box center [386, 471] width 139 height 15
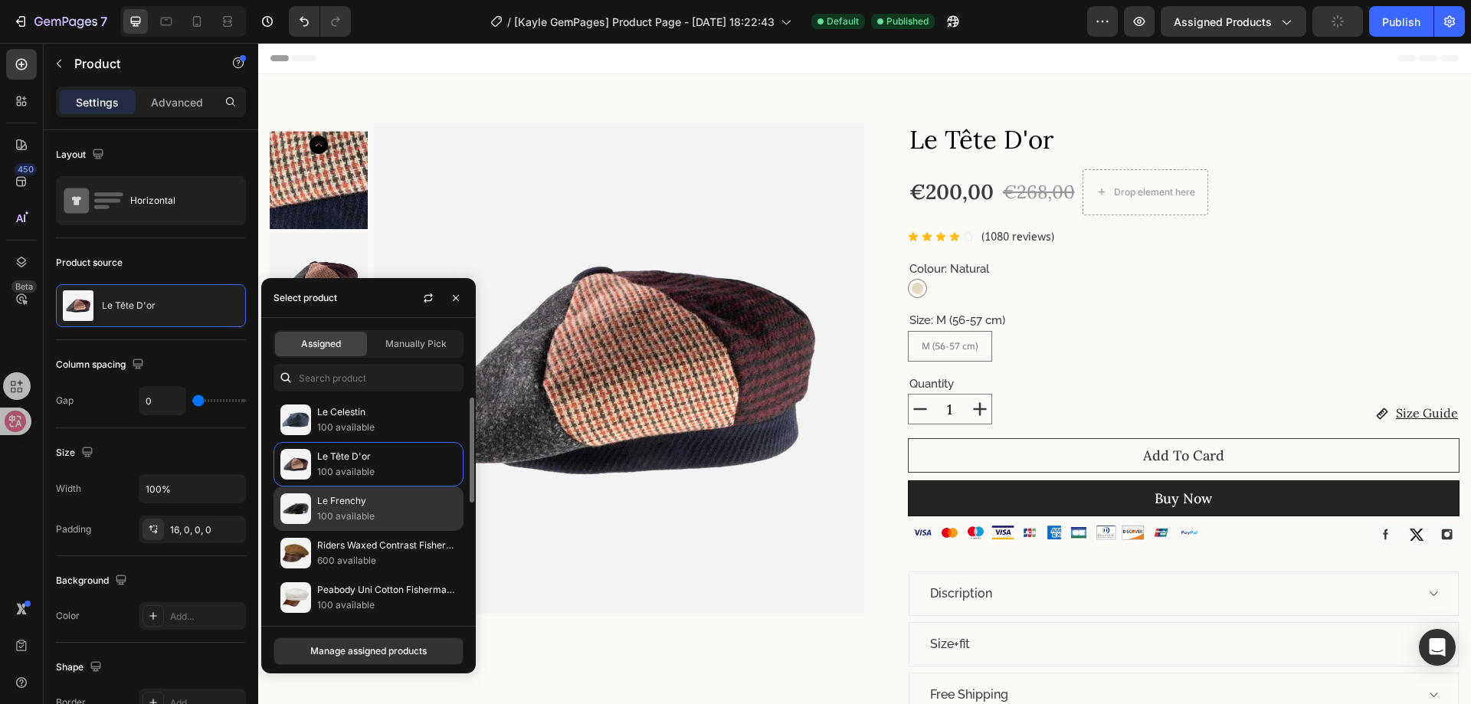
click at [358, 520] on p "100 available" at bounding box center [386, 516] width 139 height 15
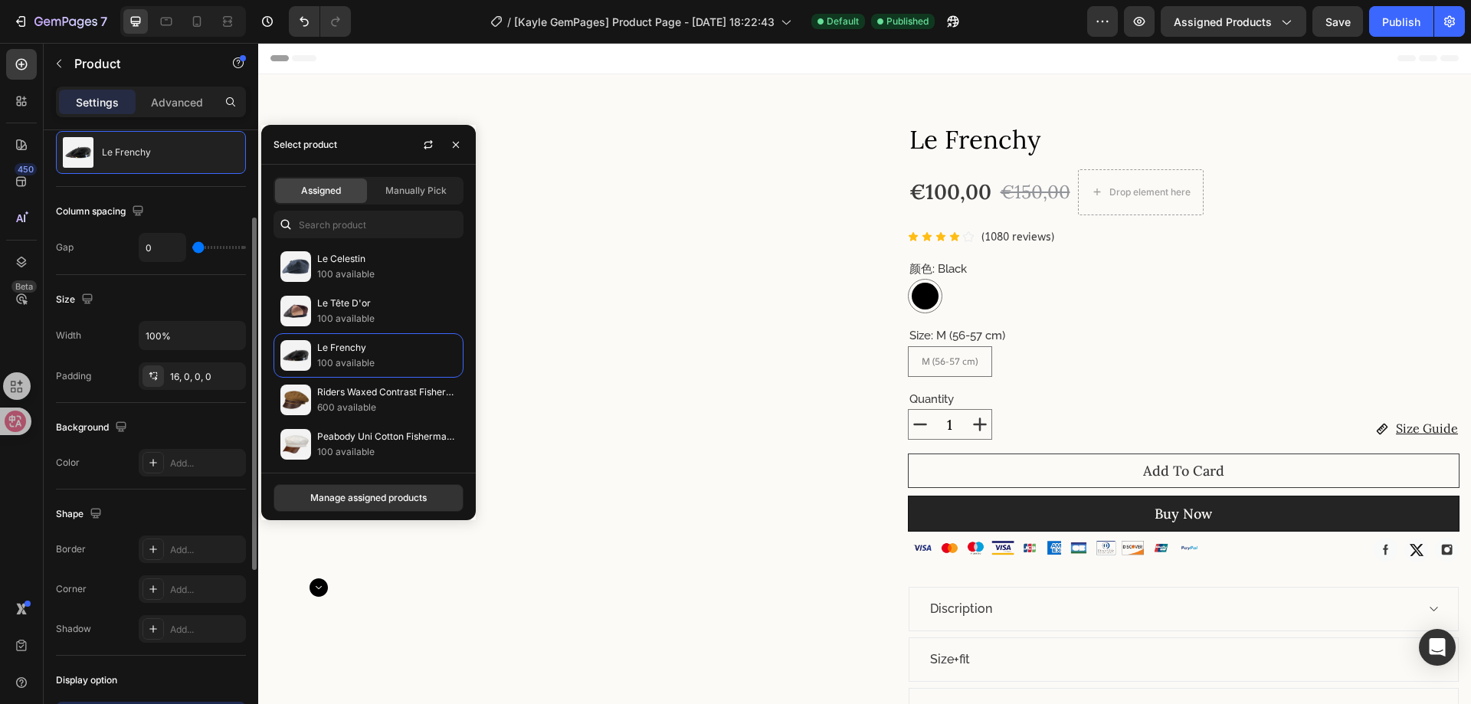
scroll to position [230, 0]
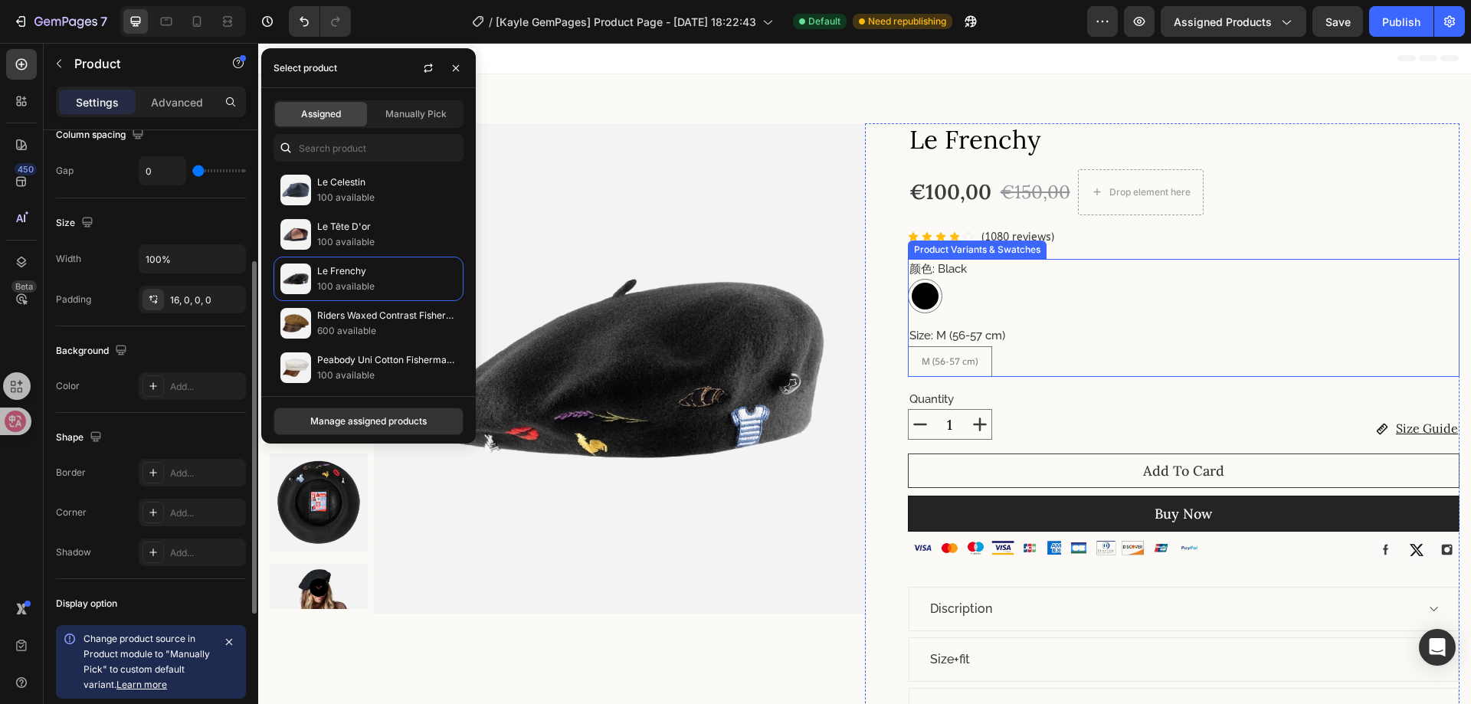
click at [1083, 313] on div "Black Black" at bounding box center [1184, 296] width 552 height 34
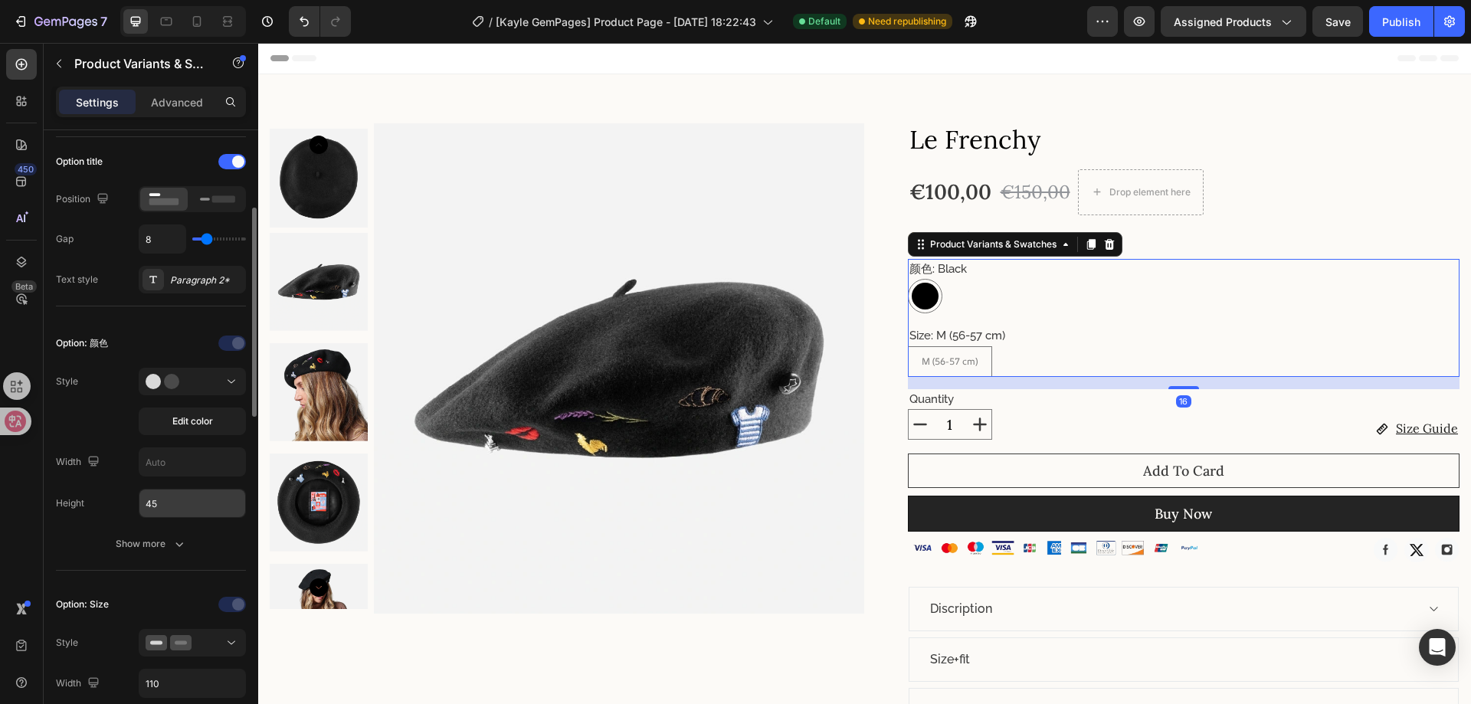
click at [162, 507] on input "45" at bounding box center [192, 503] width 106 height 28
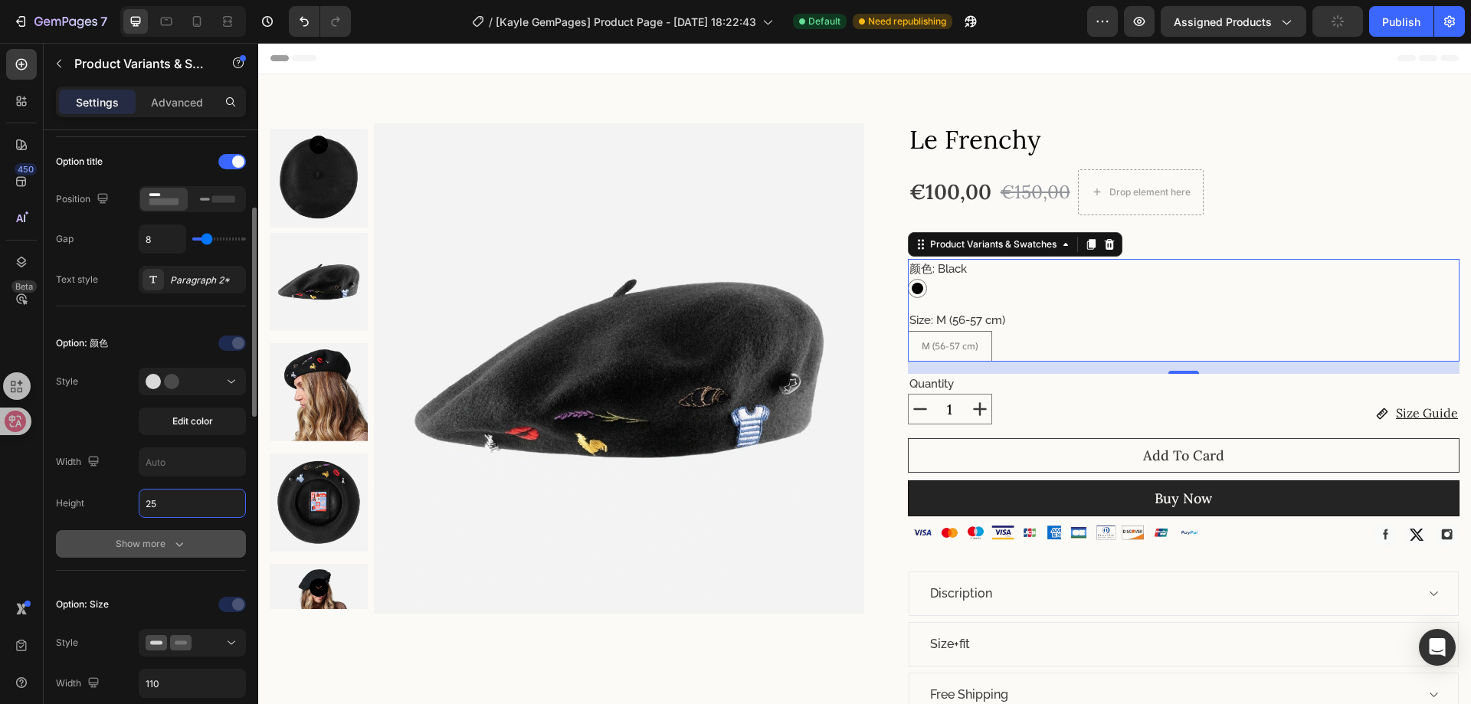
type input "25"
click at [175, 549] on icon "button" at bounding box center [179, 543] width 15 height 15
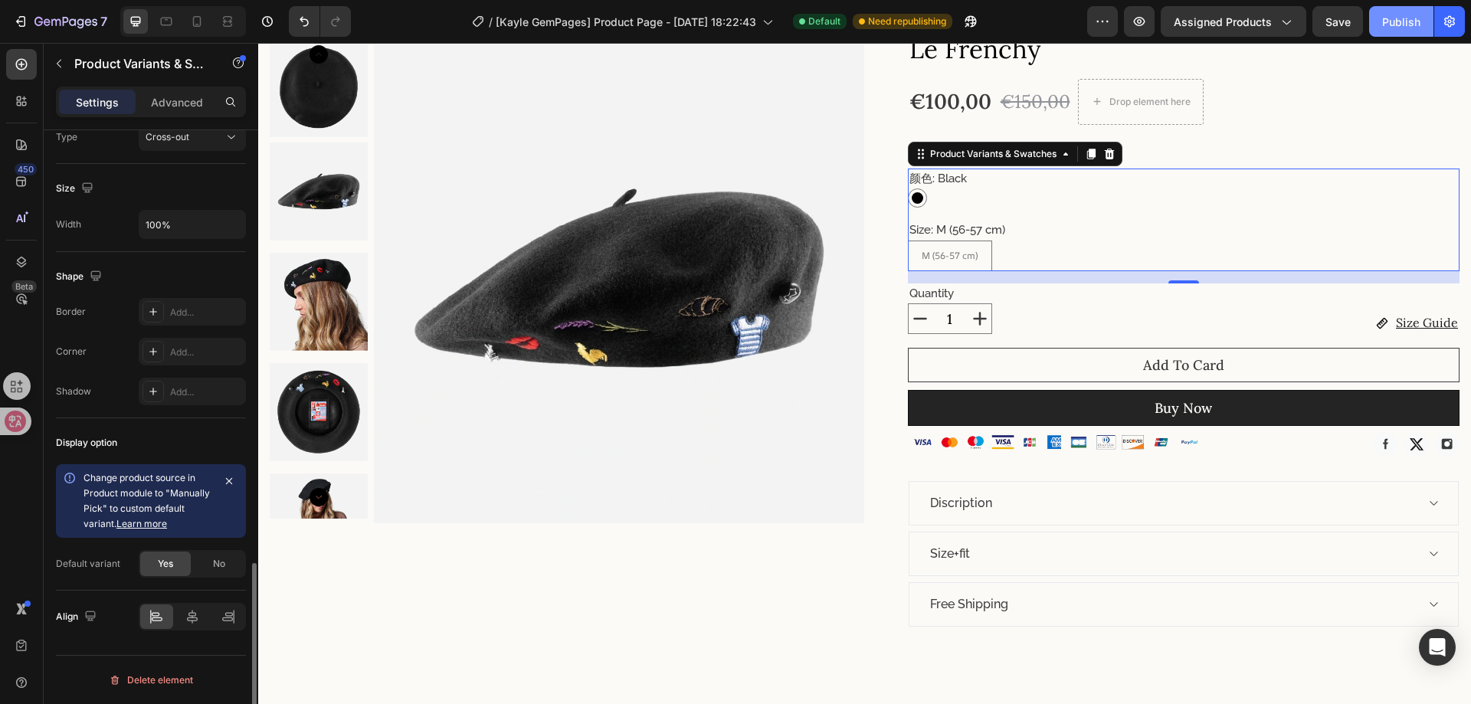
scroll to position [153, 0]
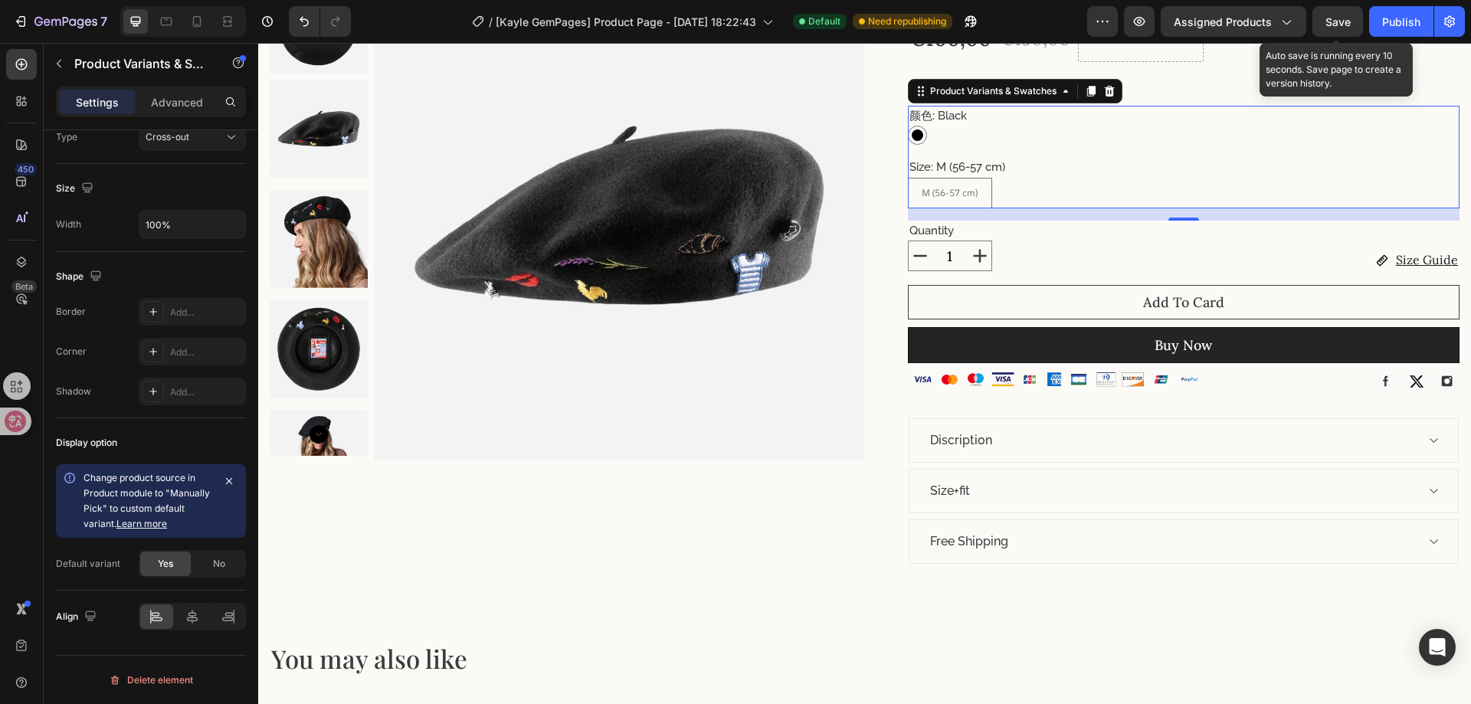
drag, startPoint x: 1357, startPoint y: 21, endPoint x: 1367, endPoint y: 28, distance: 12.7
click at [1356, 21] on button "Save" at bounding box center [1337, 21] width 51 height 31
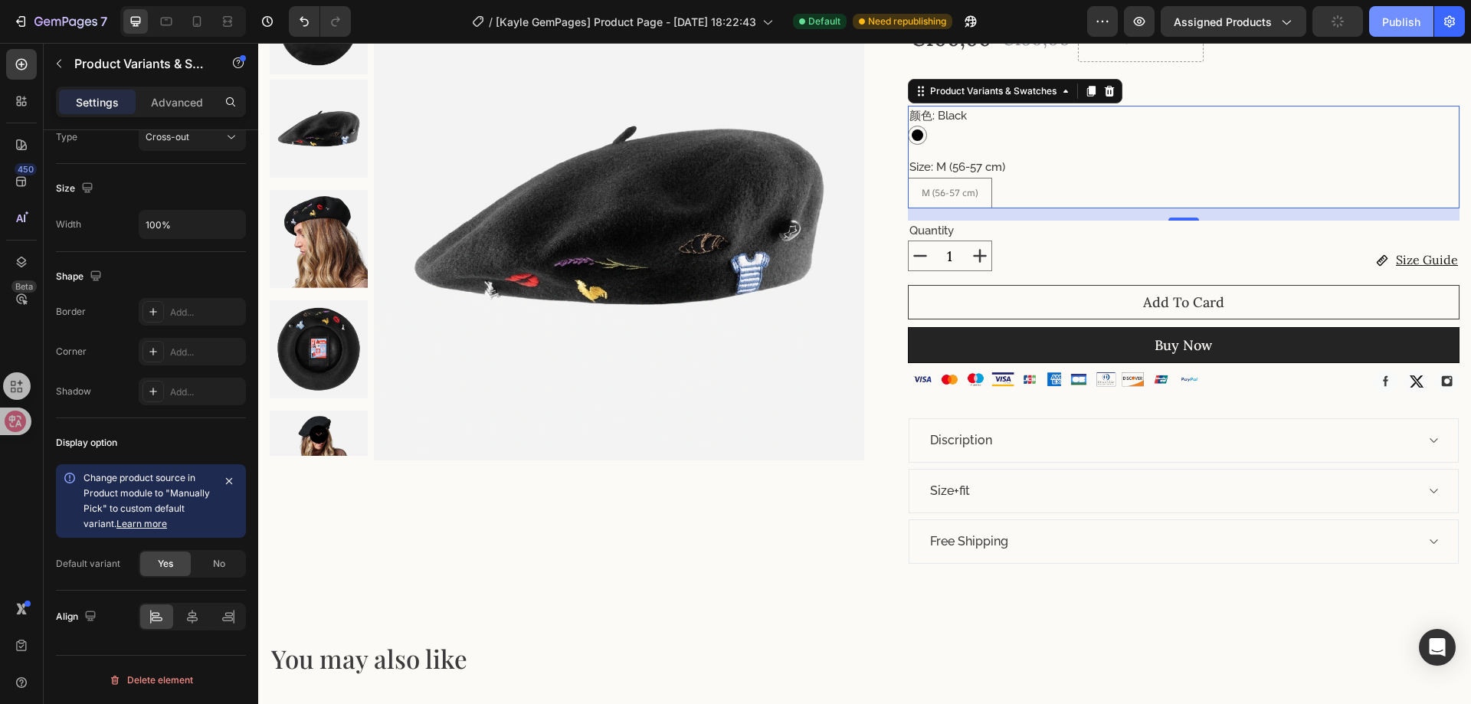
click at [1387, 25] on div "Publish" at bounding box center [1401, 22] width 38 height 16
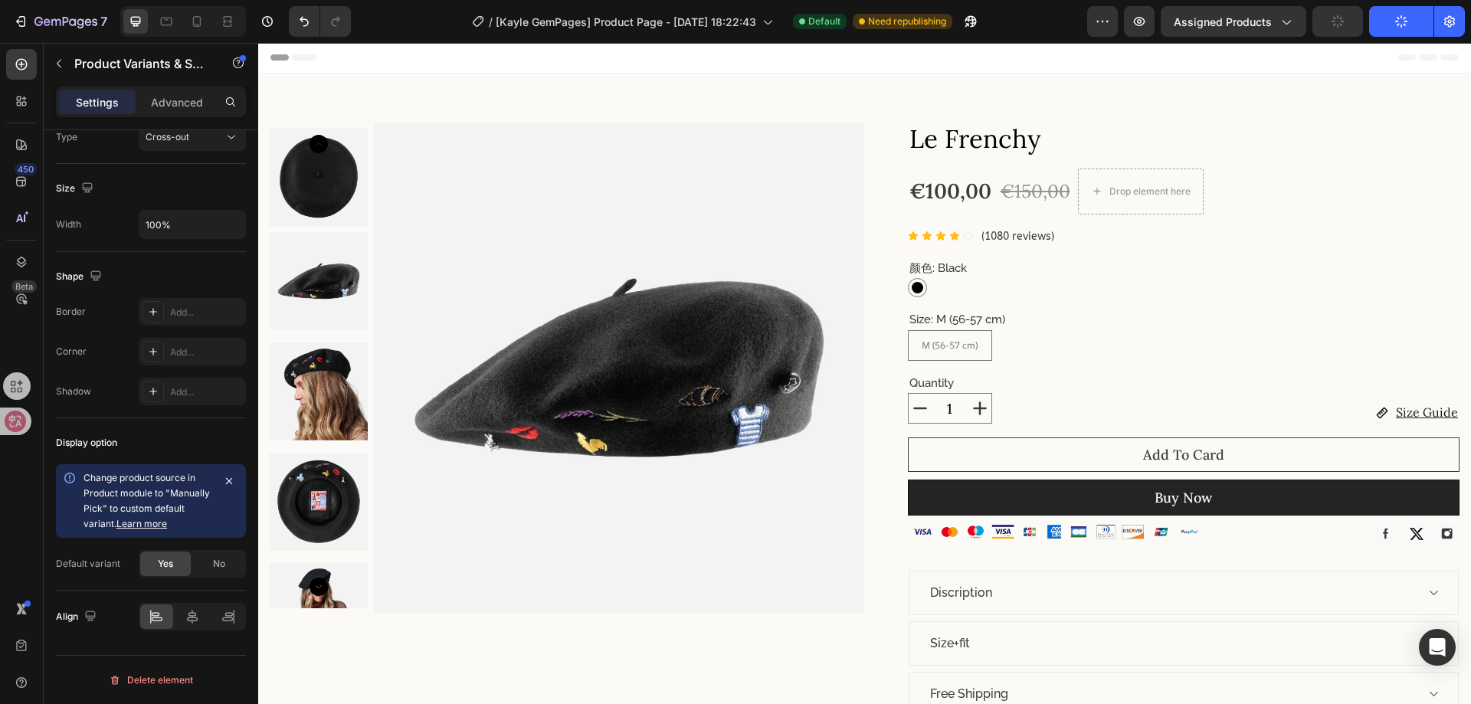
scroll to position [0, 0]
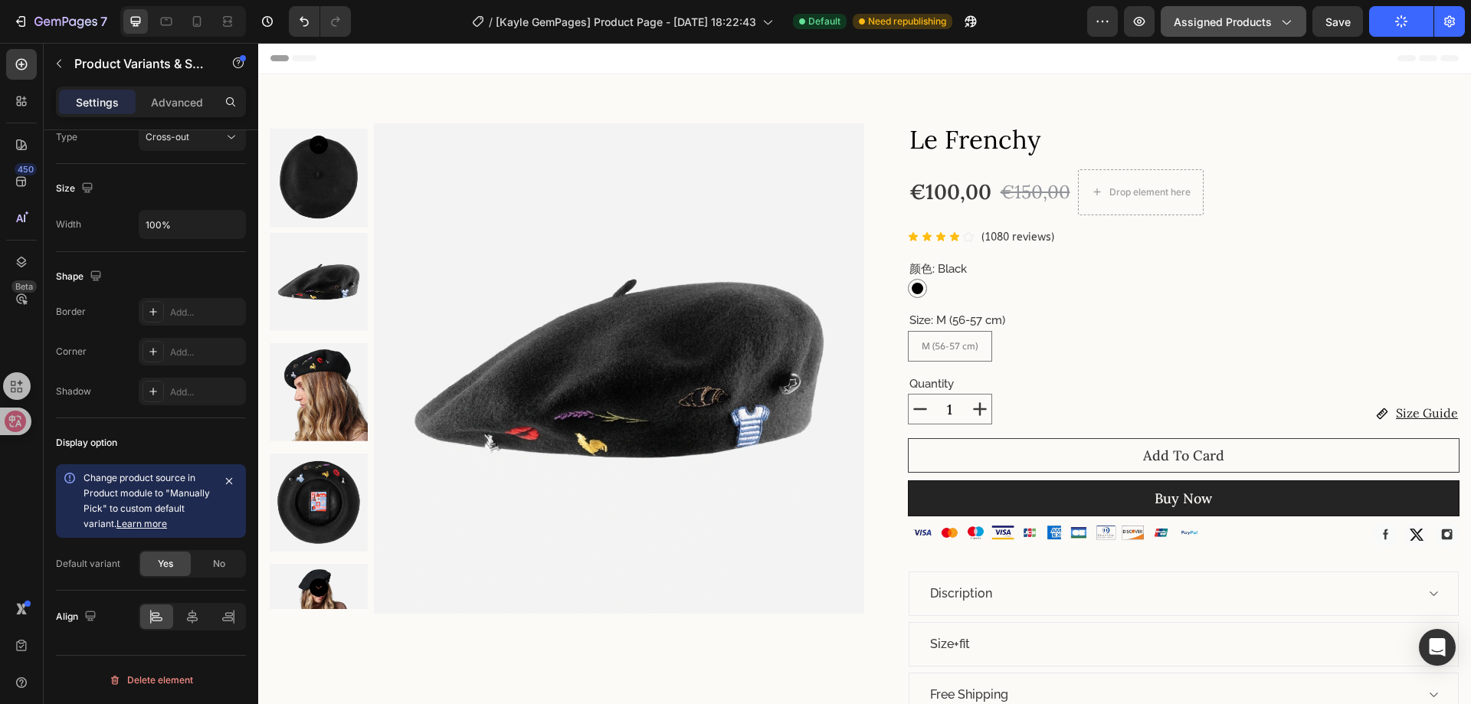
click at [1243, 25] on span "Assigned Products" at bounding box center [1222, 22] width 98 height 16
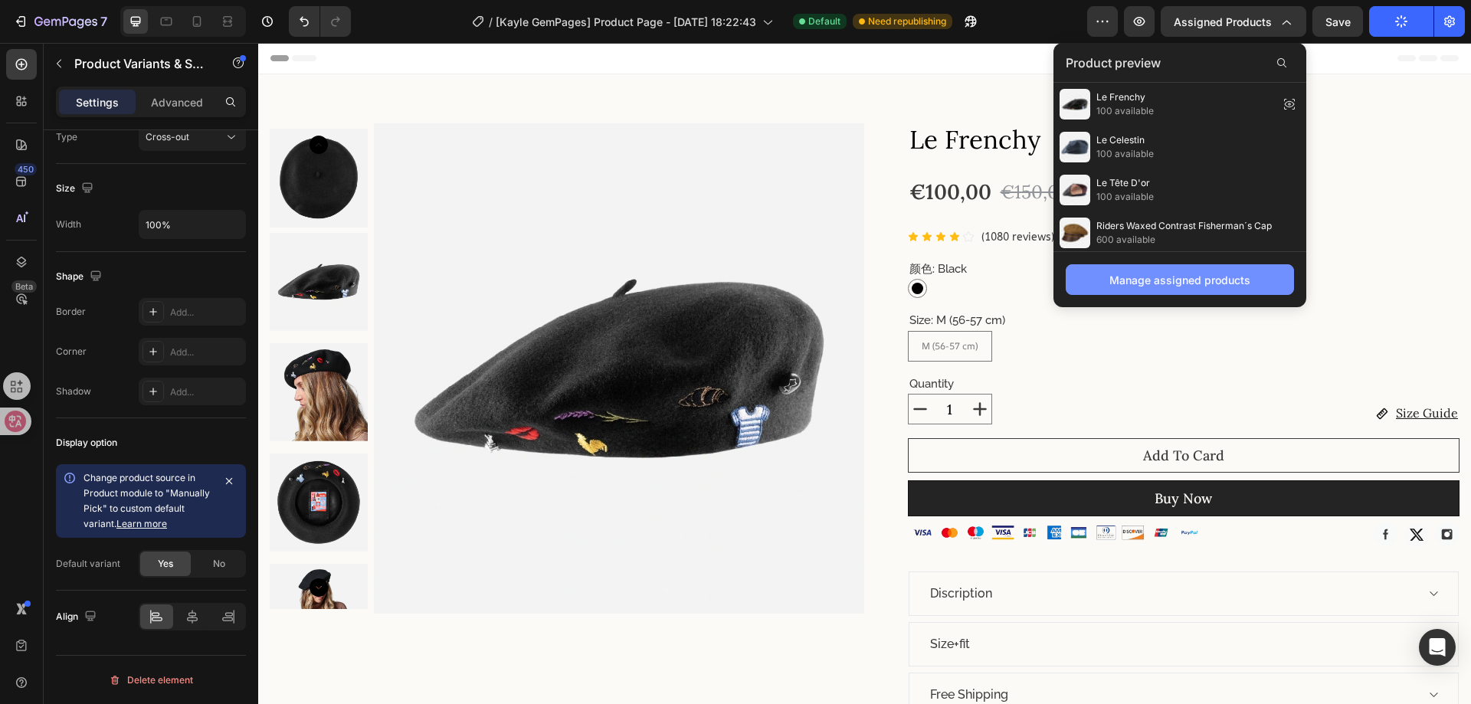
click at [1161, 274] on div "Manage assigned products" at bounding box center [1179, 280] width 141 height 16
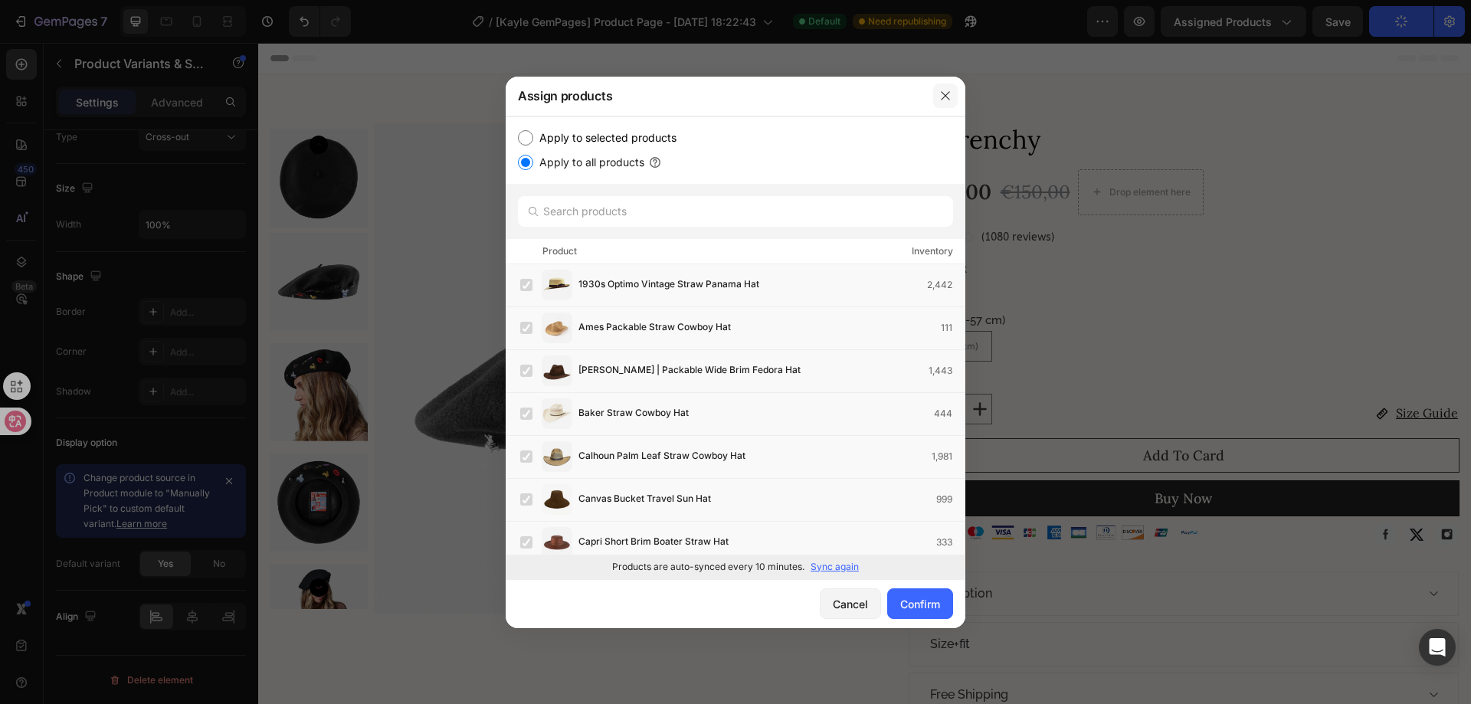
click at [937, 98] on button "button" at bounding box center [945, 95] width 25 height 25
